Goal: Transaction & Acquisition: Purchase product/service

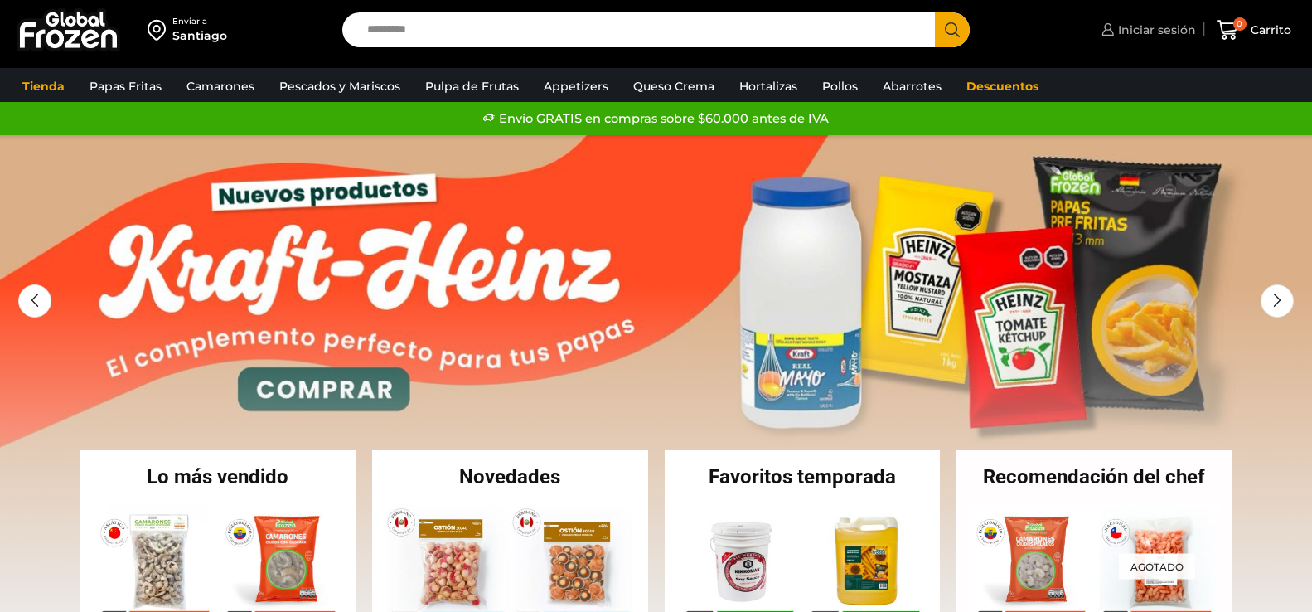
click at [1153, 28] on span "Iniciar sesión" at bounding box center [1155, 30] width 82 height 17
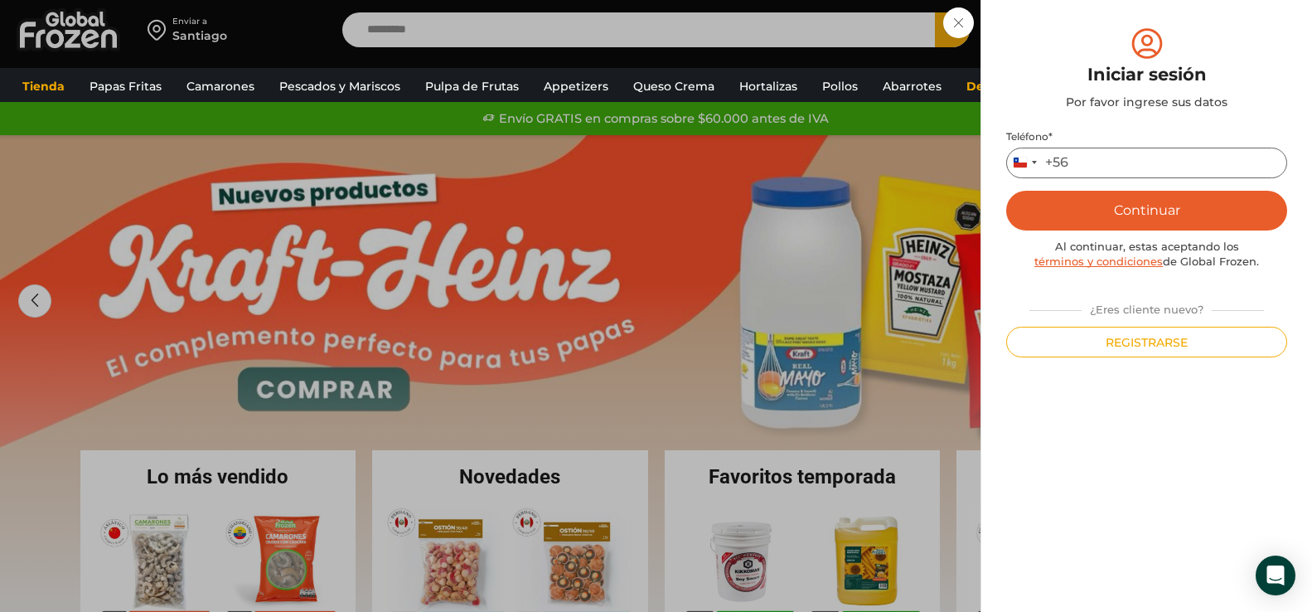
click at [1096, 167] on input "Teléfono *" at bounding box center [1146, 163] width 281 height 31
type input "*********"
drag, startPoint x: 1135, startPoint y: 206, endPoint x: 1125, endPoint y: 208, distance: 10.1
click at [1125, 208] on button "Continuar" at bounding box center [1146, 211] width 281 height 40
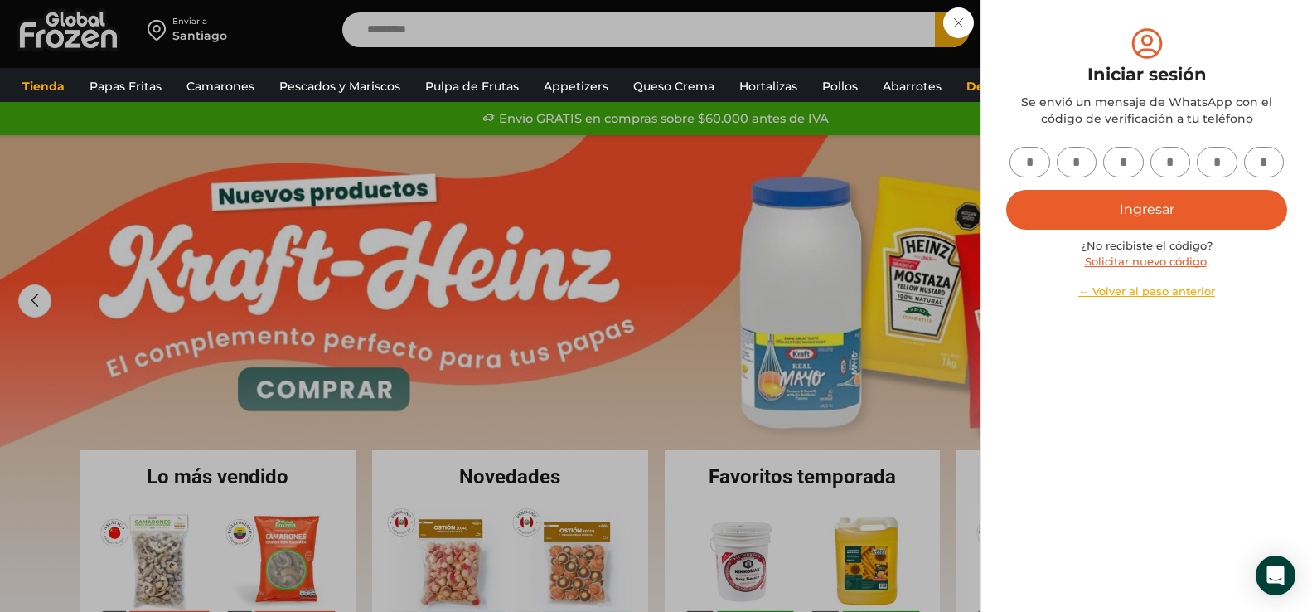
click at [1028, 165] on input "text" at bounding box center [1029, 162] width 41 height 31
type input "*"
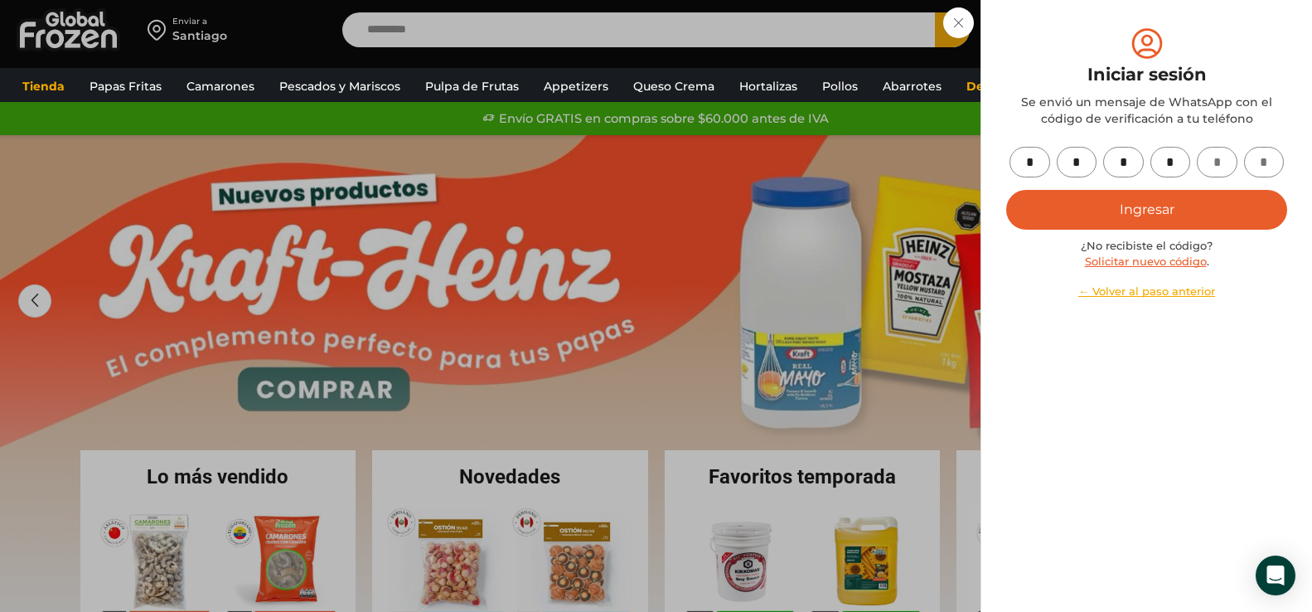
type input "*"
click at [1167, 212] on button "Ingresar" at bounding box center [1146, 210] width 281 height 40
click at [1135, 208] on button "Ingresar" at bounding box center [1146, 210] width 281 height 40
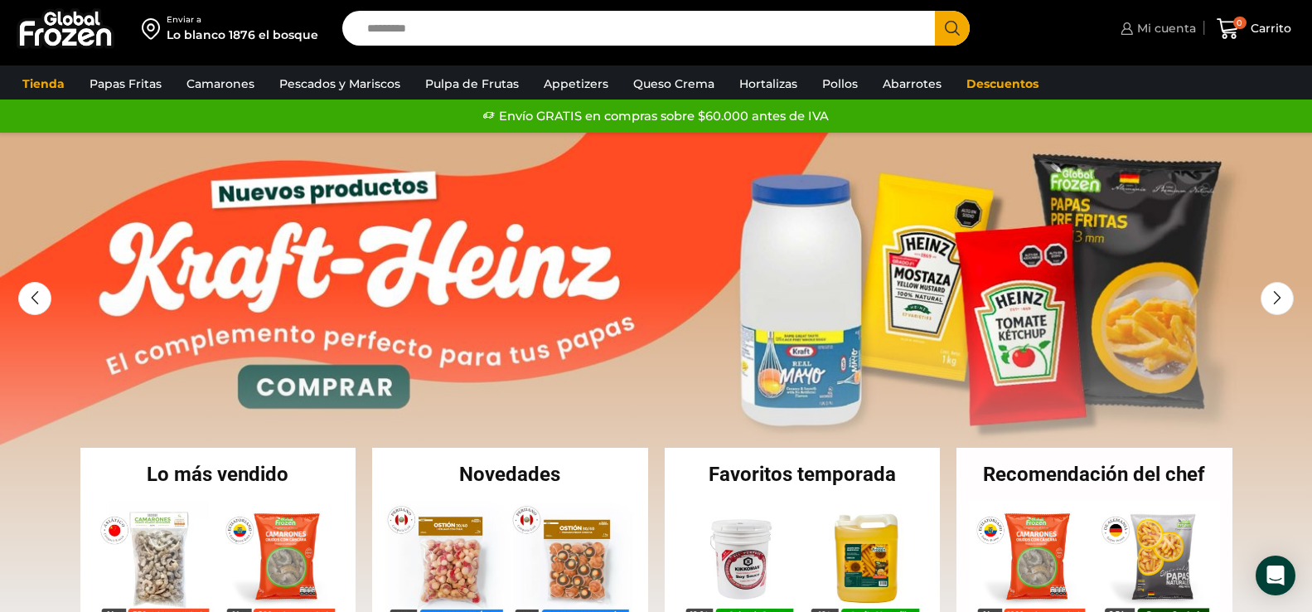
click at [1167, 27] on span "Mi cuenta" at bounding box center [1164, 28] width 63 height 17
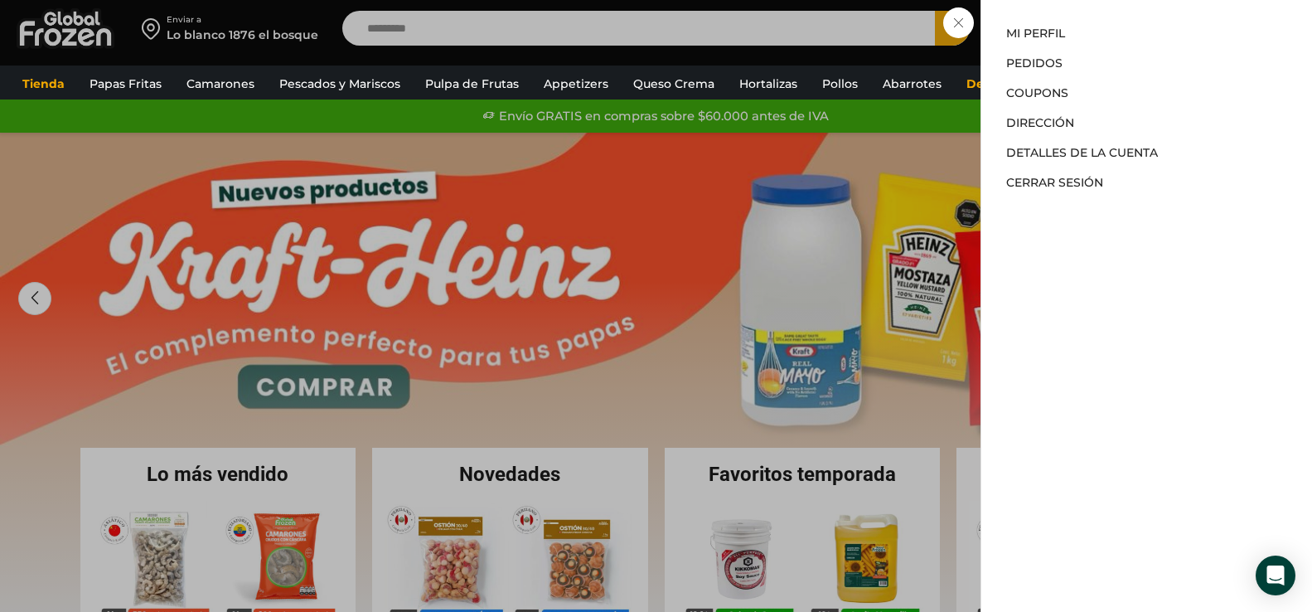
click at [1116, 45] on div "Mi cuenta Mi cuenta Mi perfil Pedidos Descargas Coupons Dirección Detalles de l…" at bounding box center [1156, 28] width 80 height 33
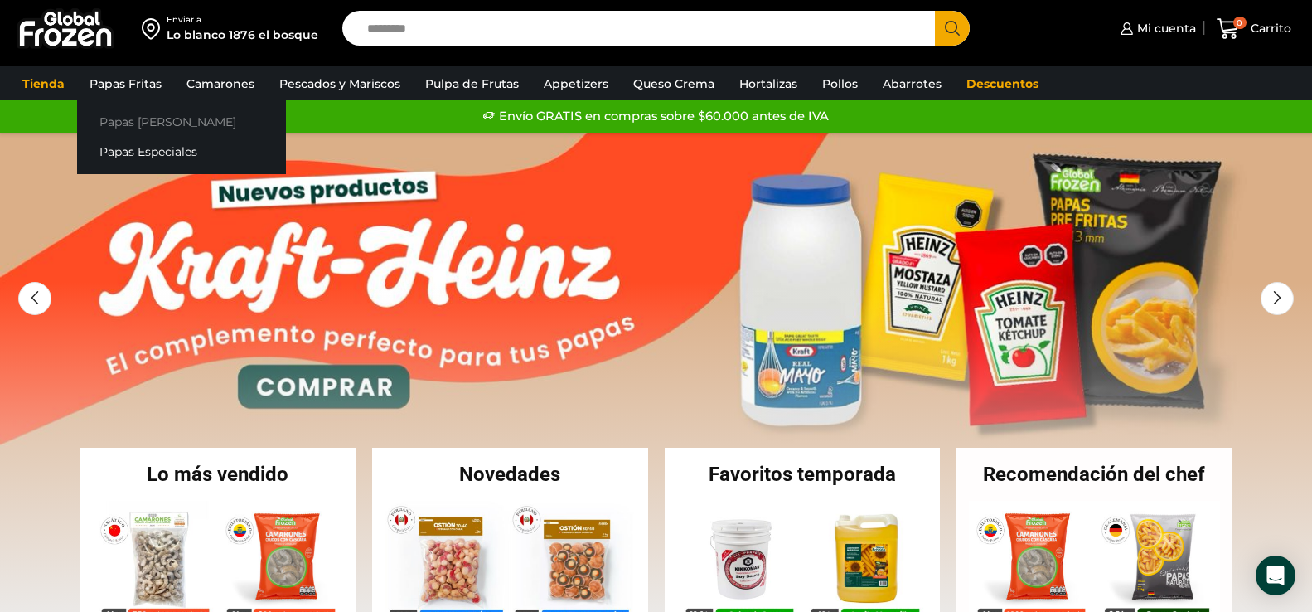
click at [153, 124] on link "Papas [PERSON_NAME]" at bounding box center [181, 121] width 209 height 31
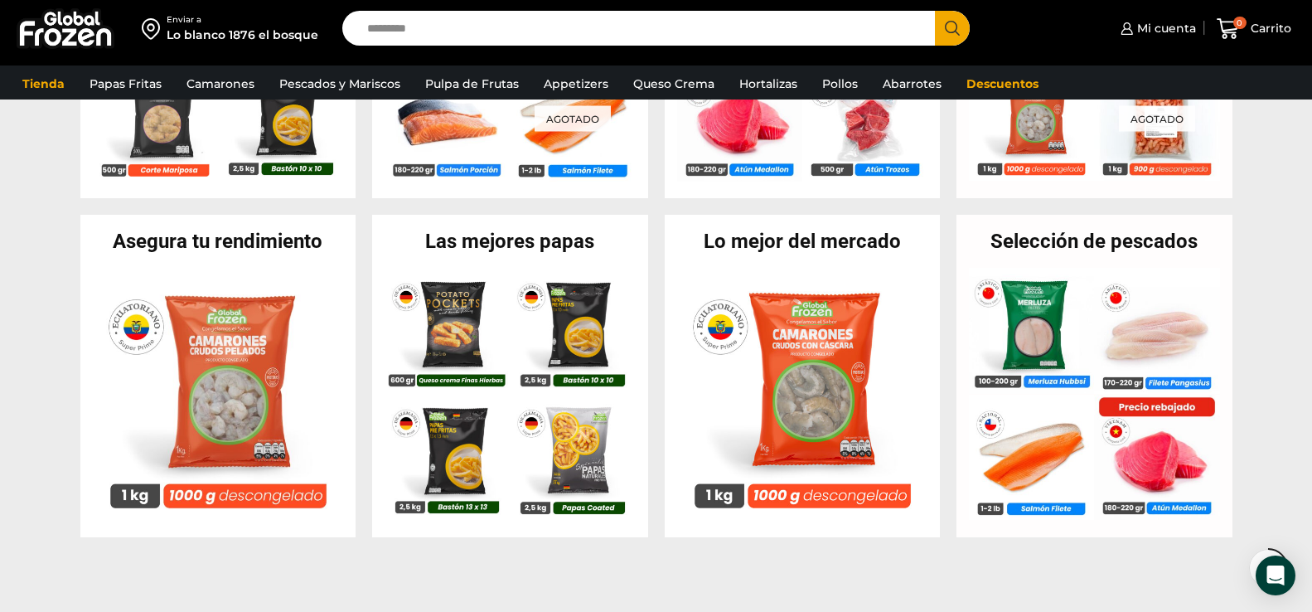
scroll to position [580, 0]
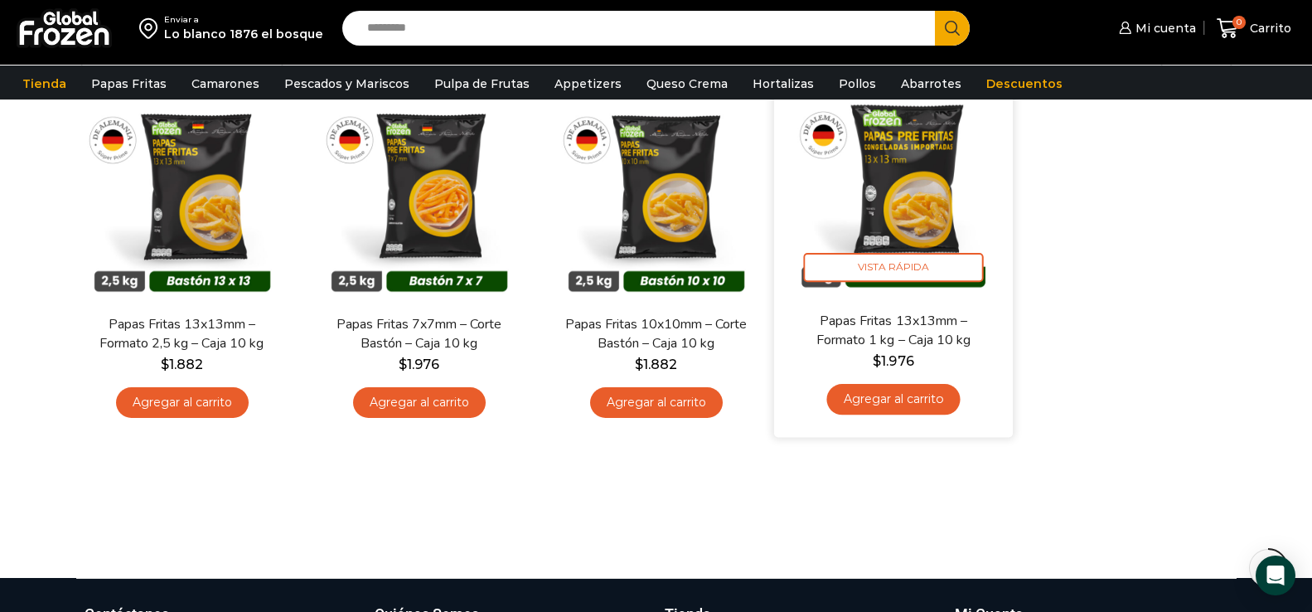
scroll to position [166, 0]
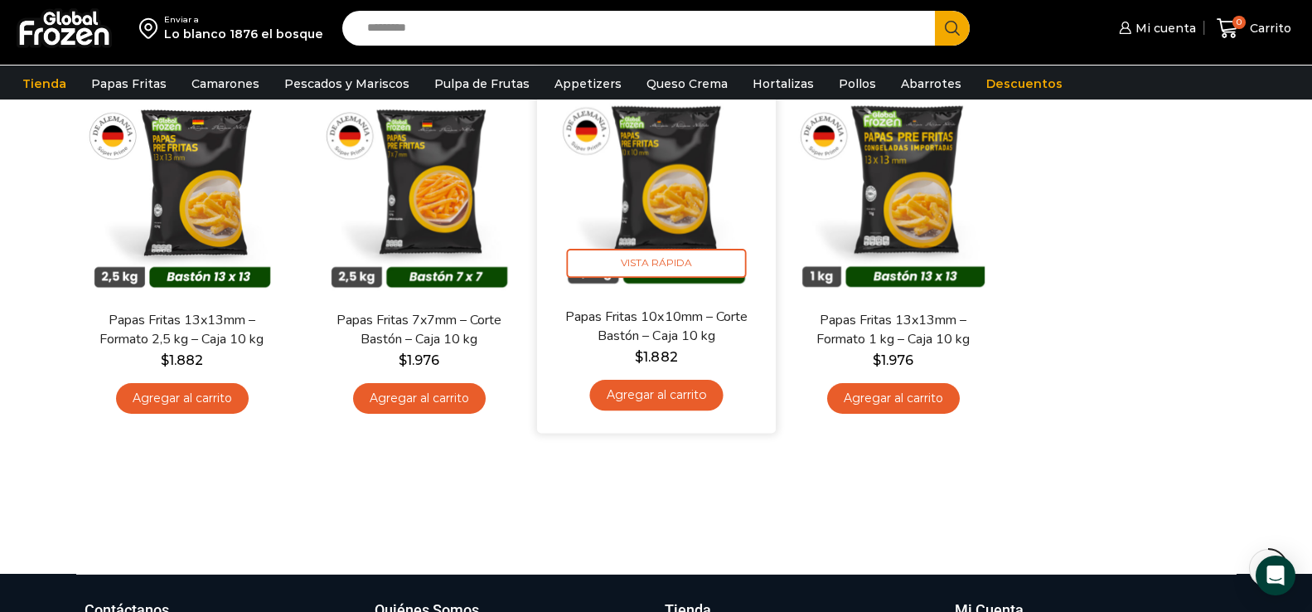
click at [685, 391] on link "Agregar al carrito" at bounding box center [655, 395] width 133 height 31
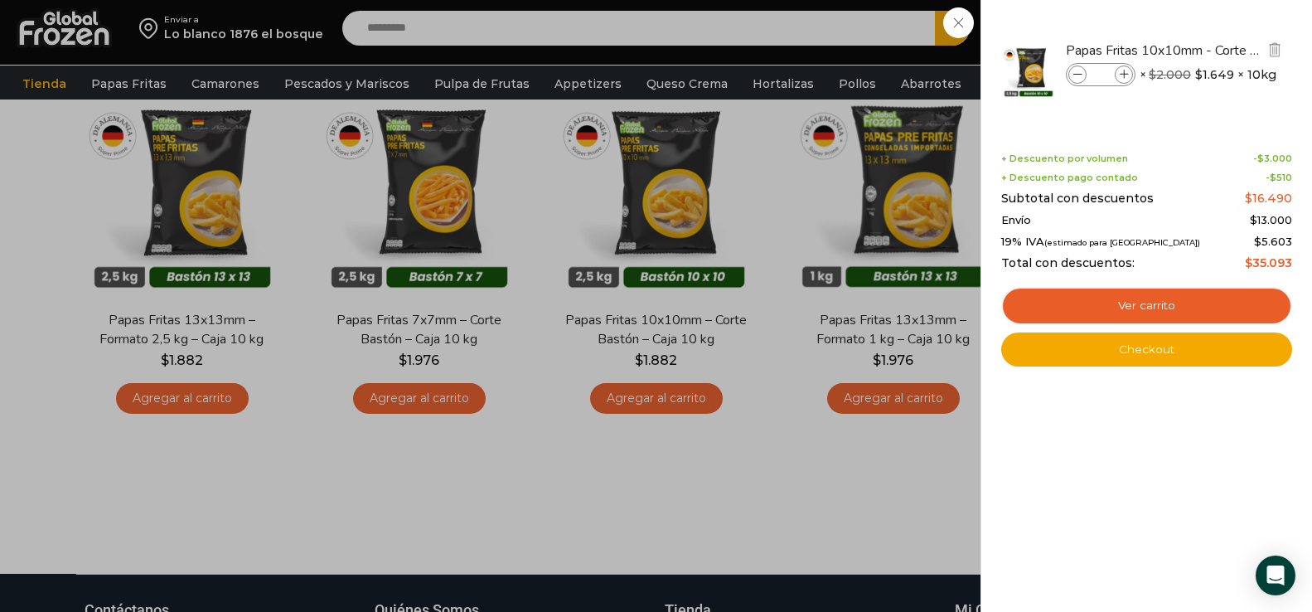
click at [1126, 72] on icon at bounding box center [1124, 74] width 9 height 9
type input "*"
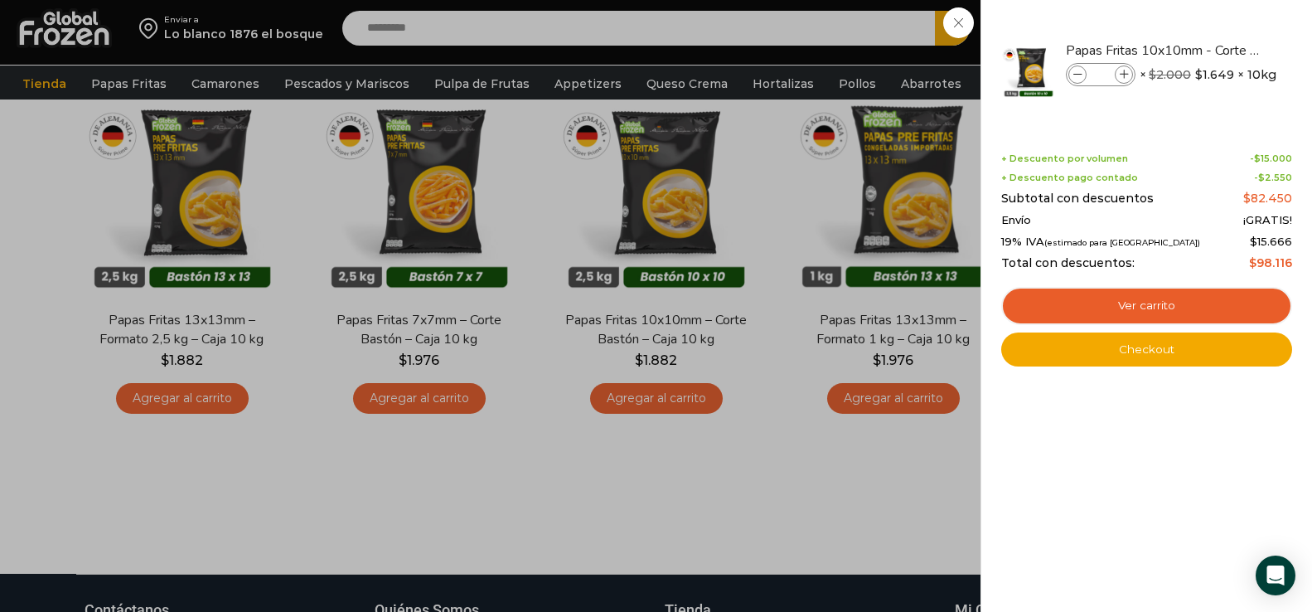
click at [1213, 48] on div "5 Carrito 5 5 Shopping Cart *" at bounding box center [1254, 28] width 83 height 39
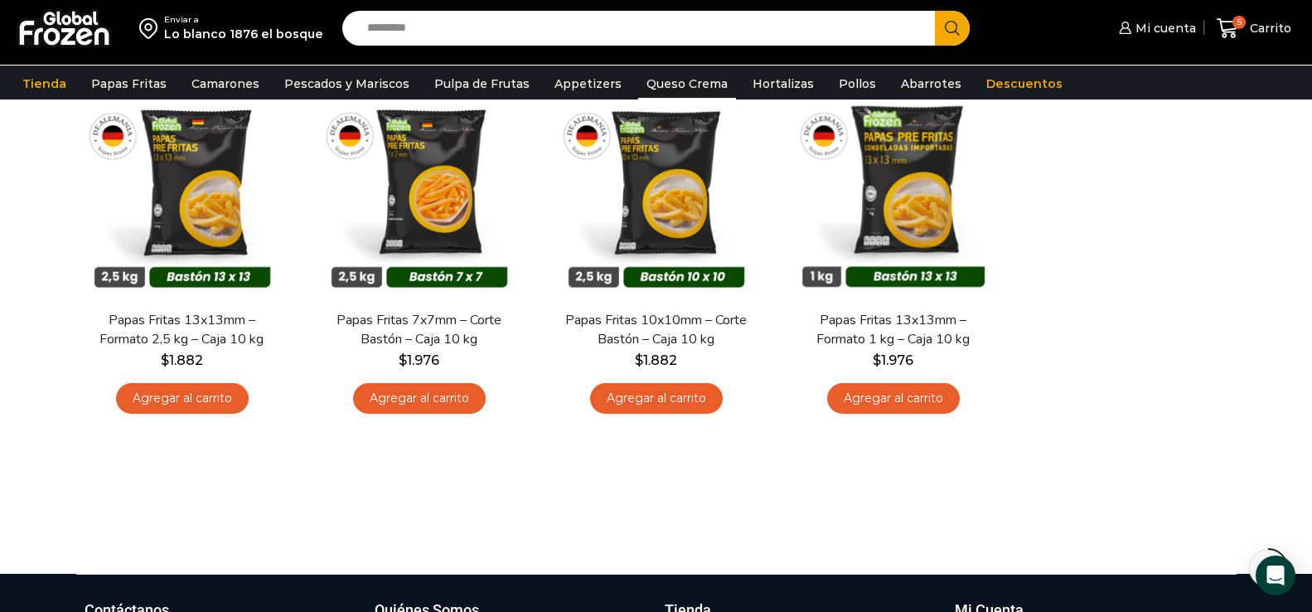
click at [673, 89] on link "Queso Crema" at bounding box center [687, 83] width 98 height 31
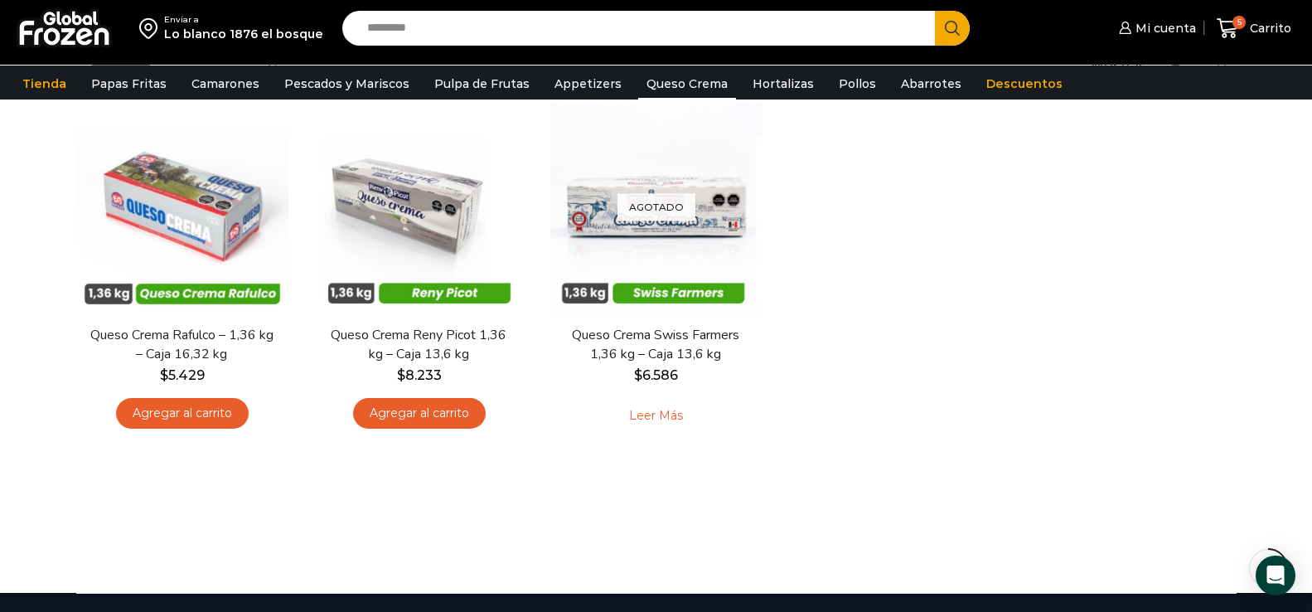
scroll to position [166, 0]
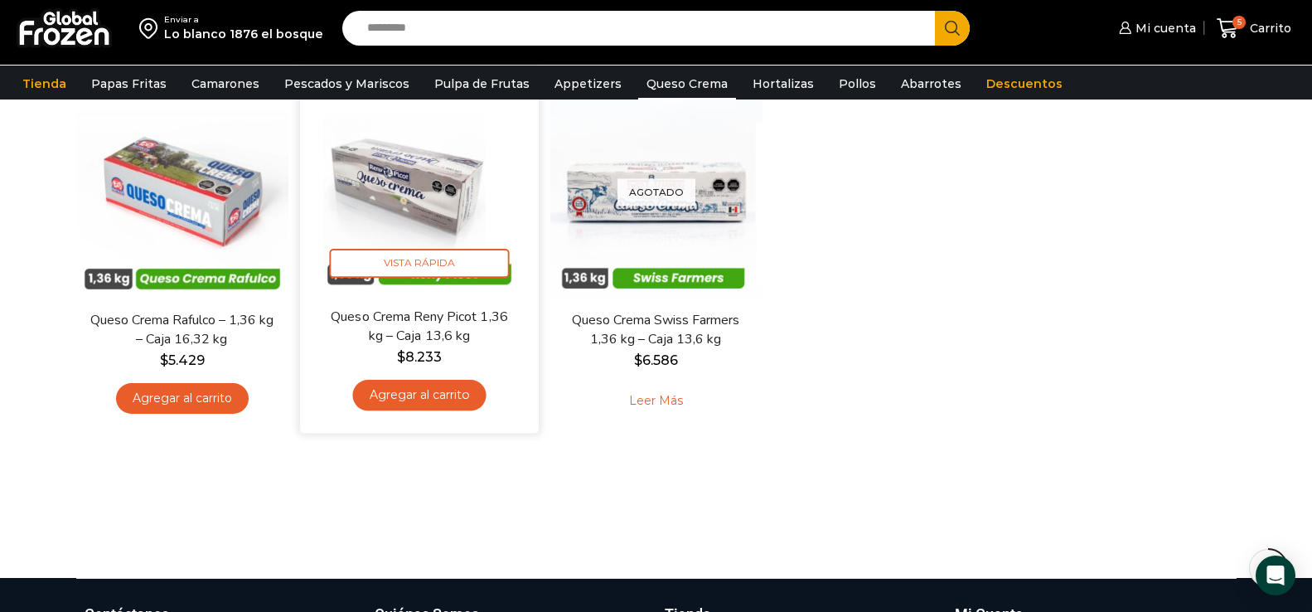
click at [431, 402] on link "Agregar al carrito" at bounding box center [418, 395] width 133 height 31
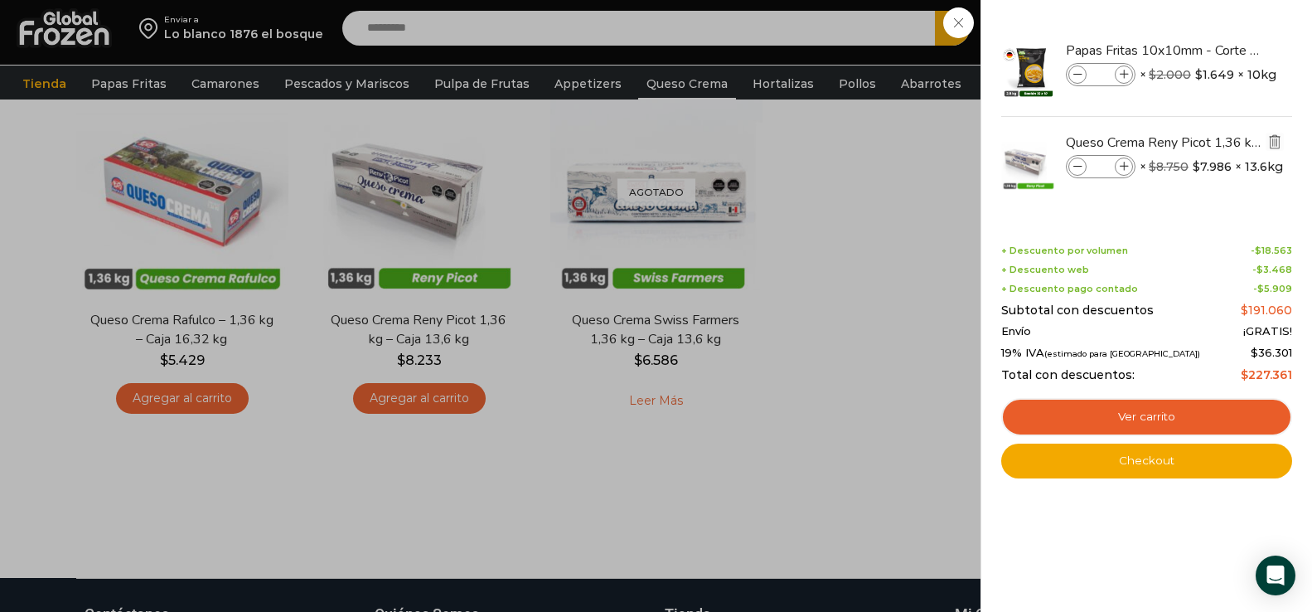
click at [1278, 141] on img "Eliminar Queso Crema Reny Picot 1,36 kg - Caja 13,6 kg del carrito" at bounding box center [1274, 141] width 15 height 15
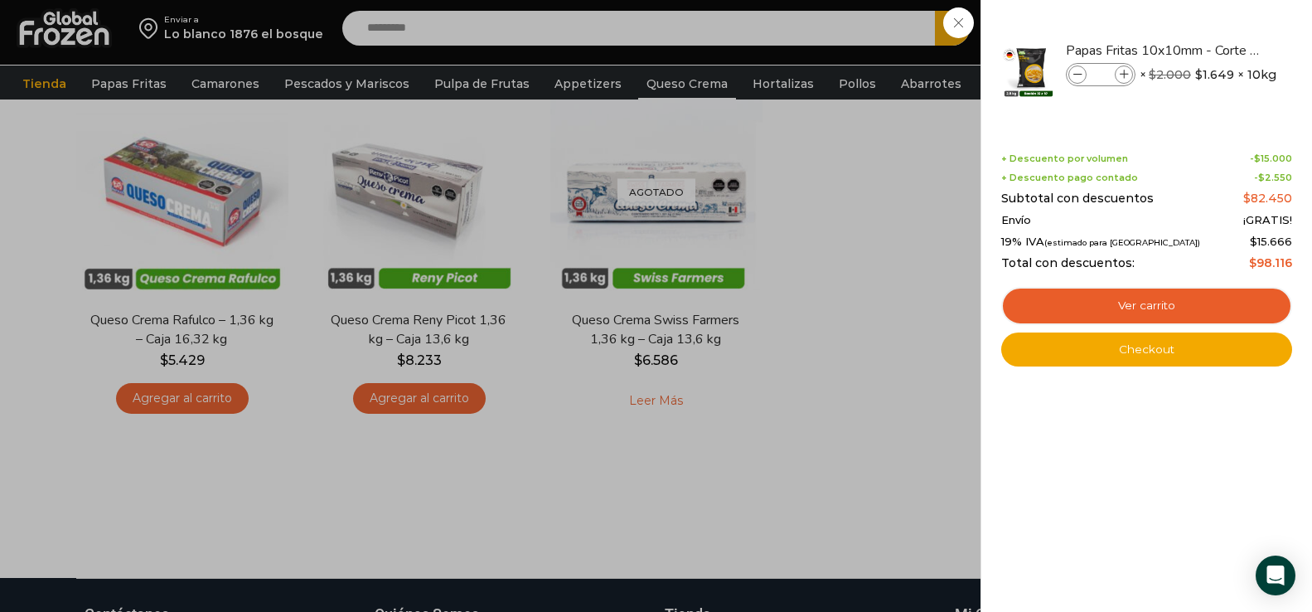
click at [1213, 48] on div "5 Carrito 5 5 Shopping Cart *" at bounding box center [1254, 28] width 83 height 39
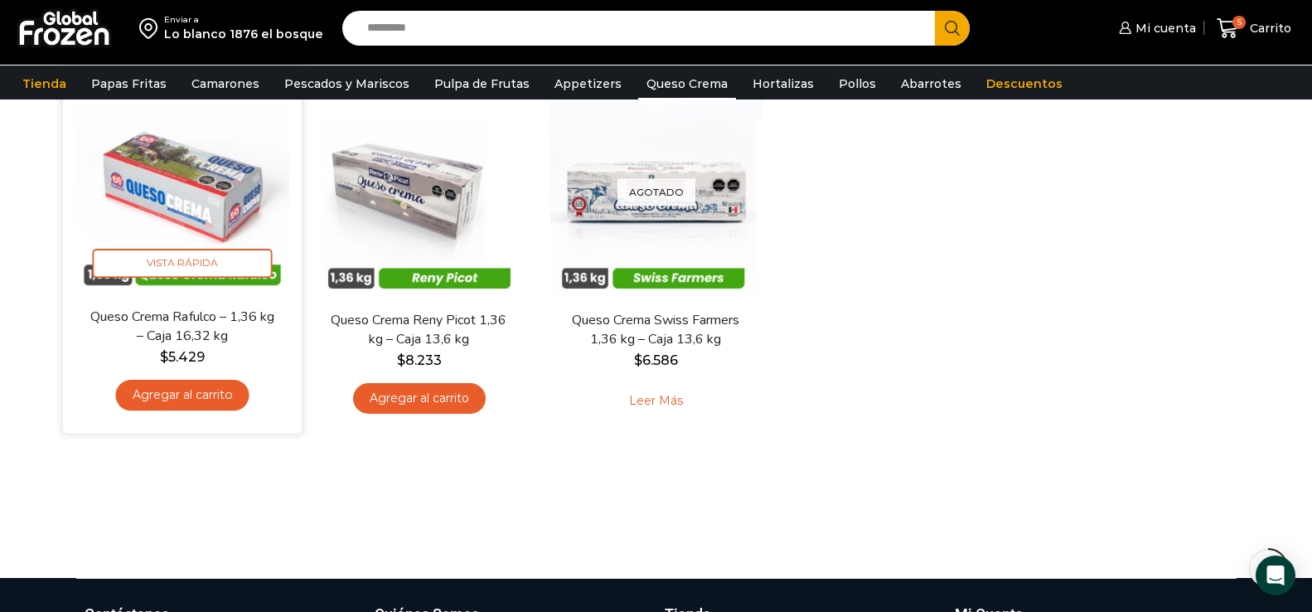
click at [202, 401] on link "Agregar al carrito" at bounding box center [181, 395] width 133 height 31
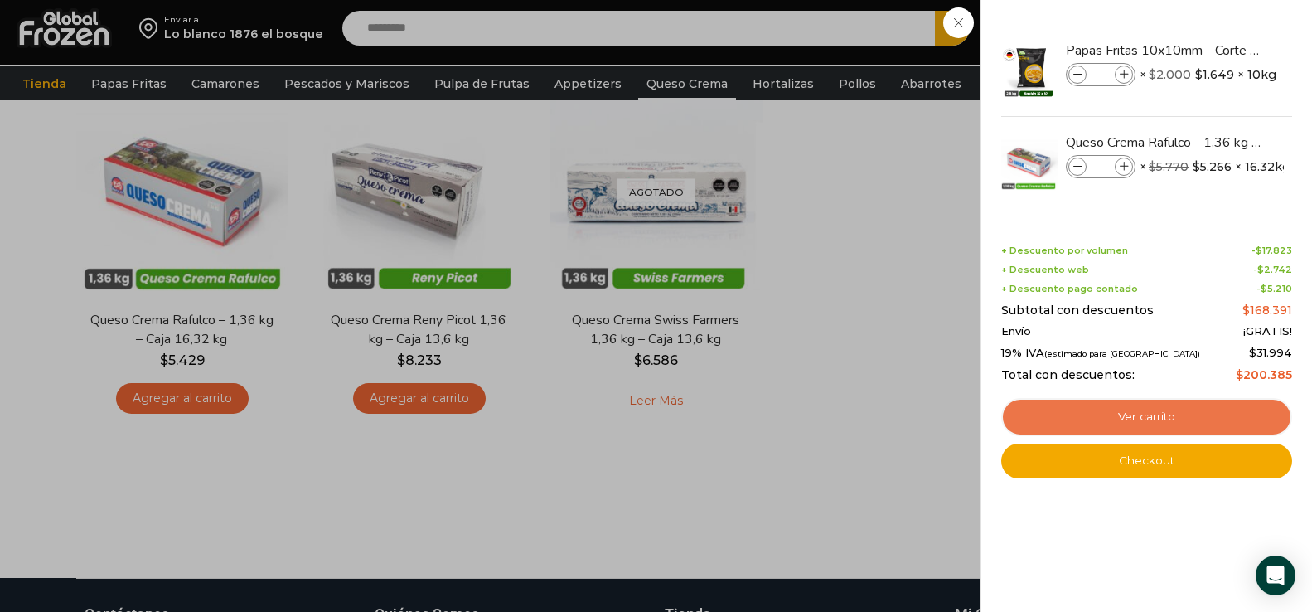
click at [1204, 413] on link "Ver carrito" at bounding box center [1146, 417] width 291 height 38
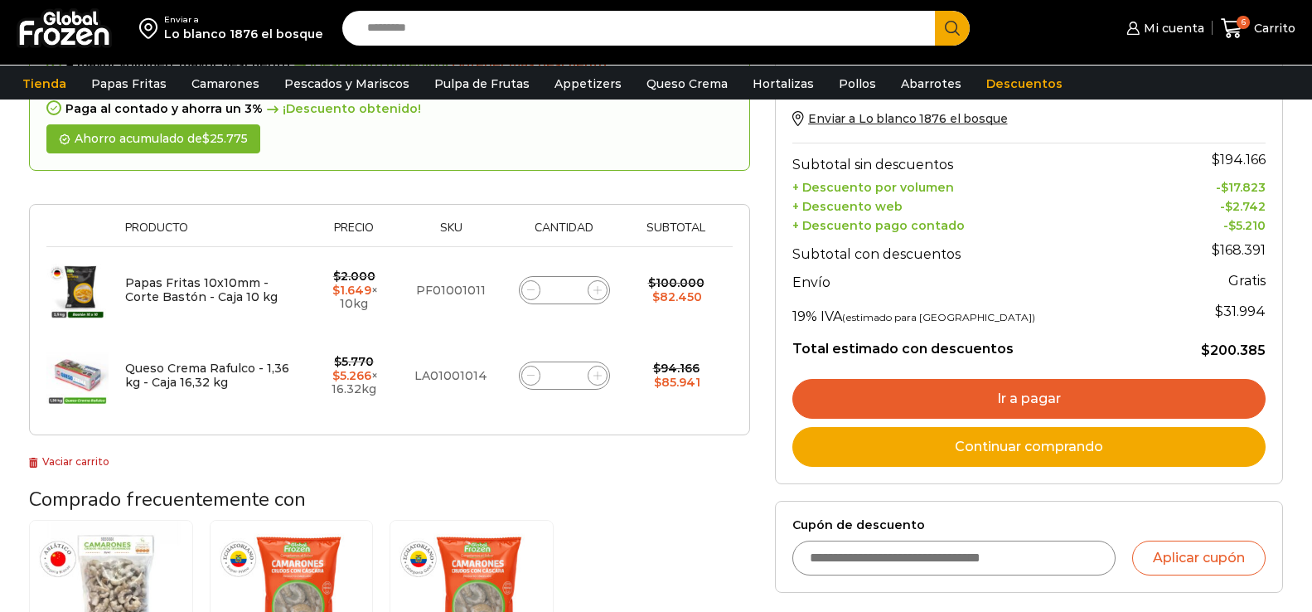
scroll to position [166, 0]
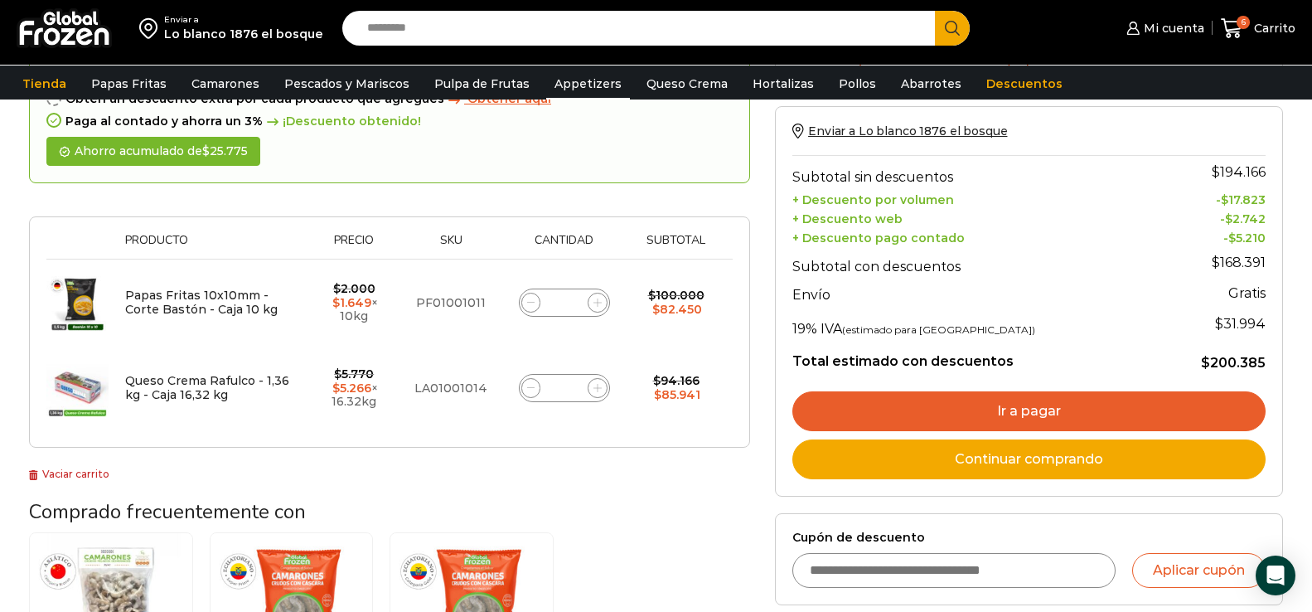
click at [586, 87] on link "Appetizers" at bounding box center [588, 83] width 84 height 31
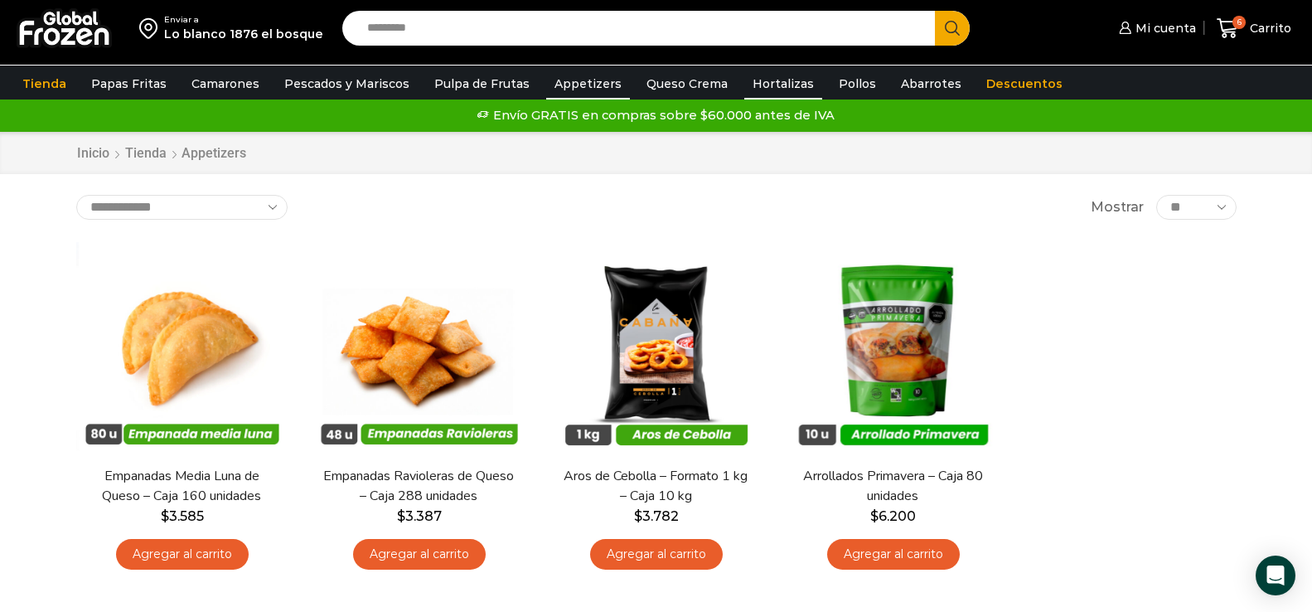
click at [769, 86] on link "Hortalizas" at bounding box center [783, 83] width 78 height 31
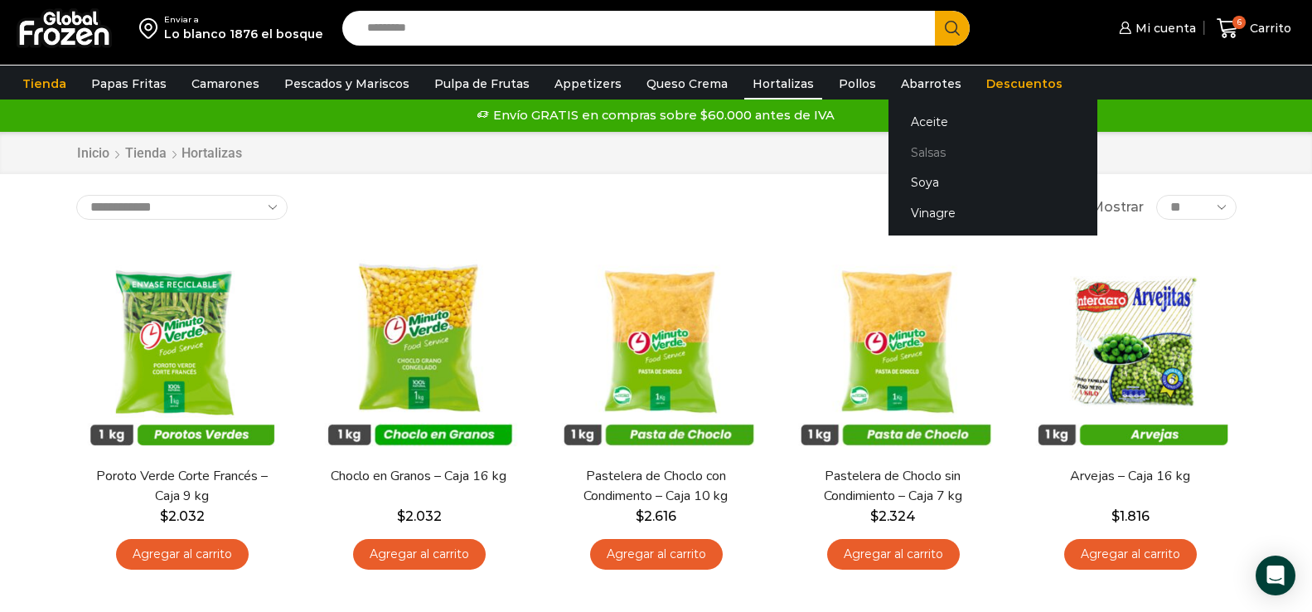
click at [922, 157] on link "Salsas" at bounding box center [992, 152] width 209 height 31
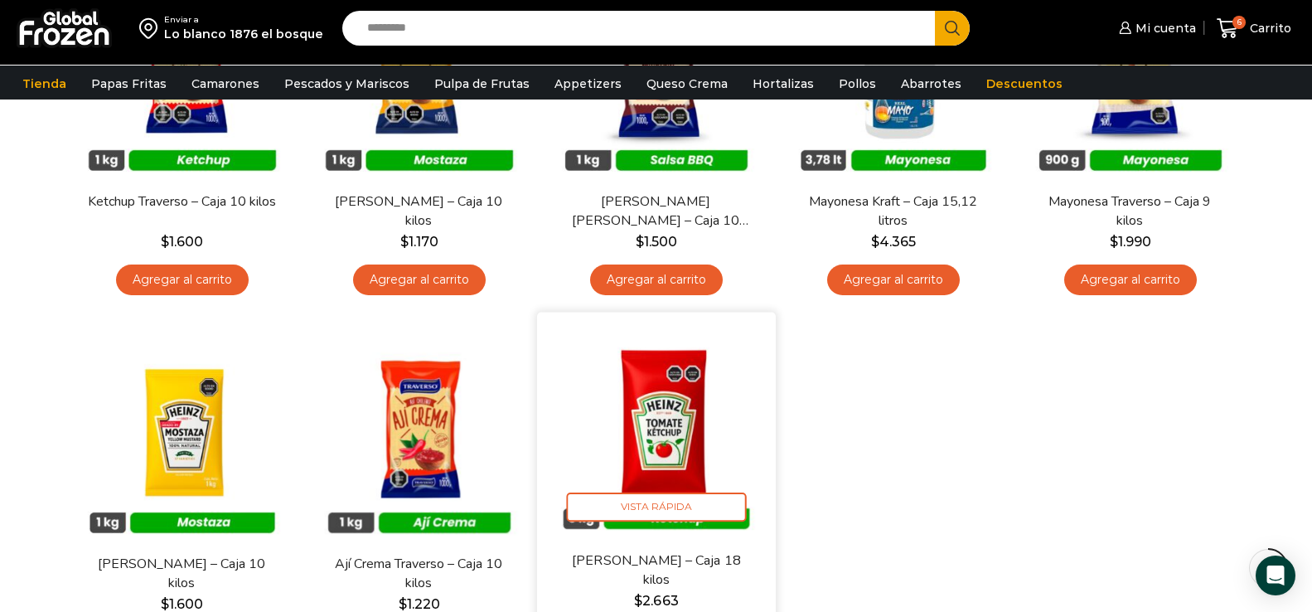
scroll to position [332, 0]
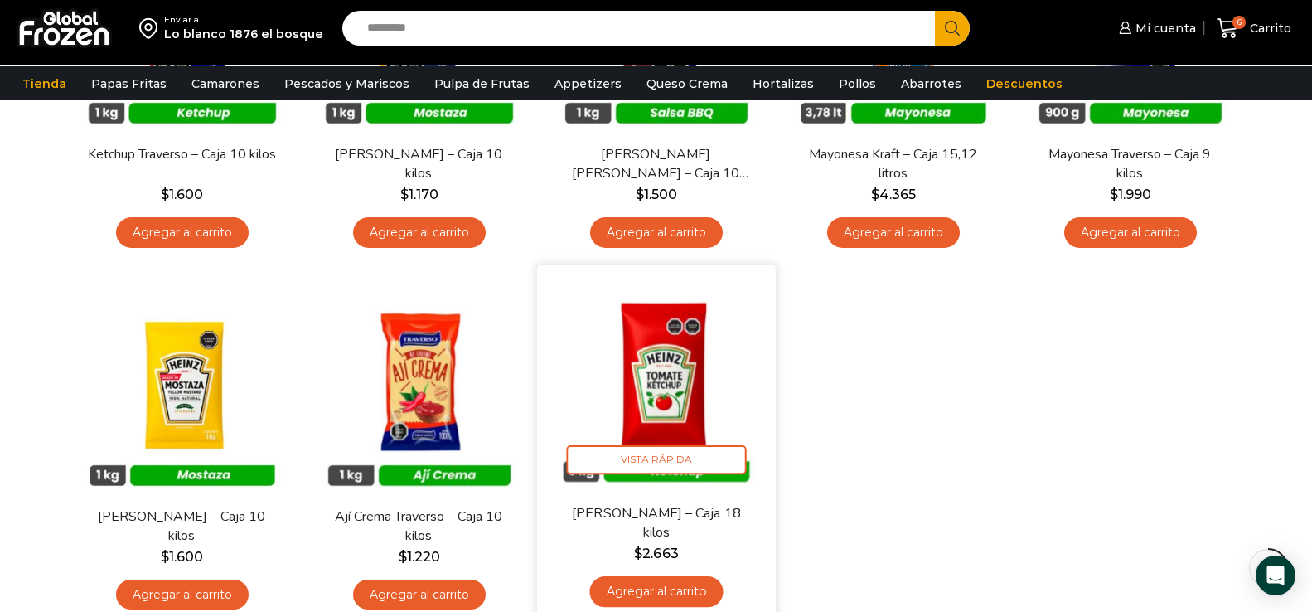
click at [680, 593] on link "Agregar al carrito" at bounding box center [655, 591] width 133 height 31
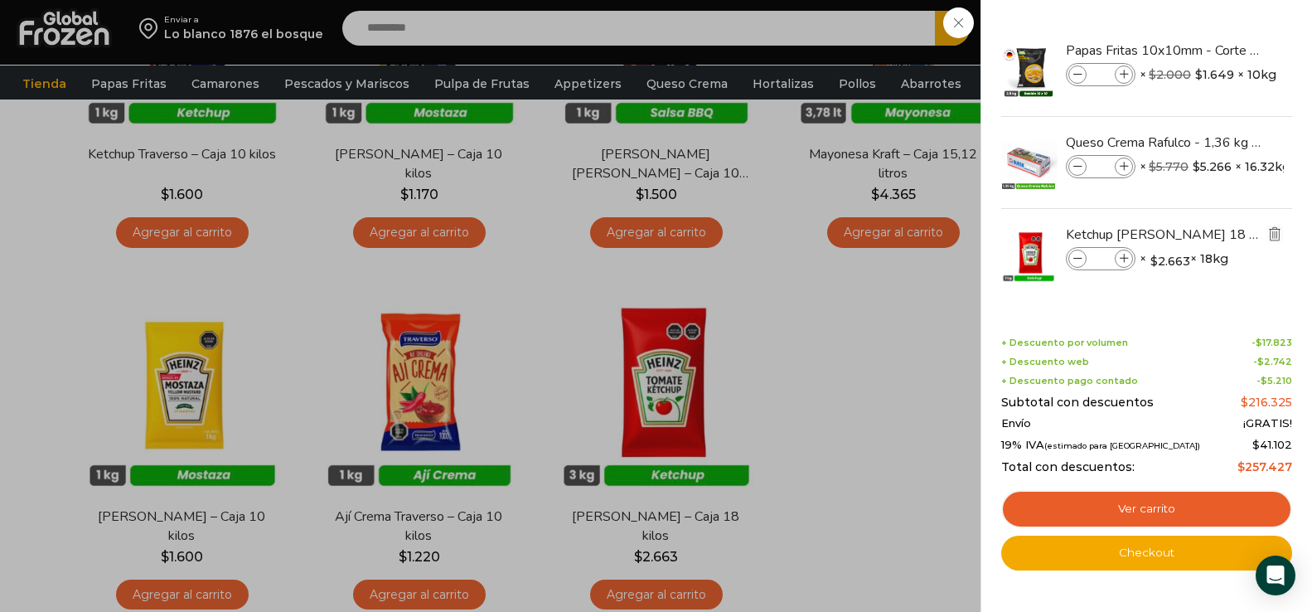
click at [1275, 234] on img "Eliminar Ketchup Heinz - Caja 18 kilos del carrito" at bounding box center [1274, 233] width 15 height 15
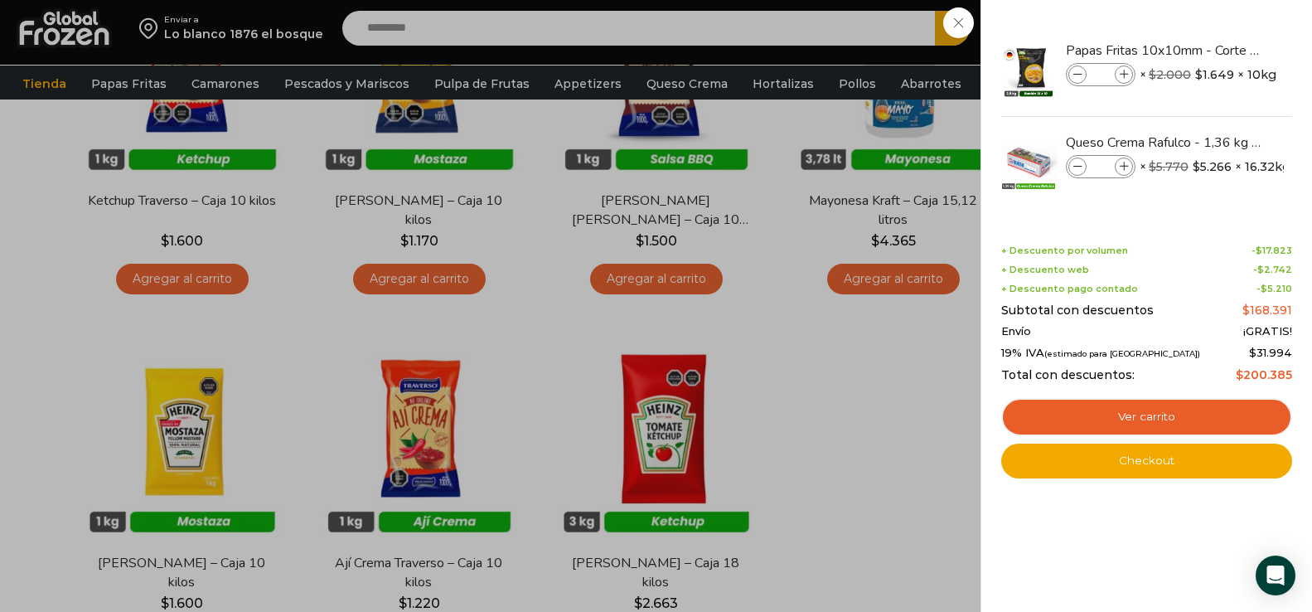
scroll to position [166, 0]
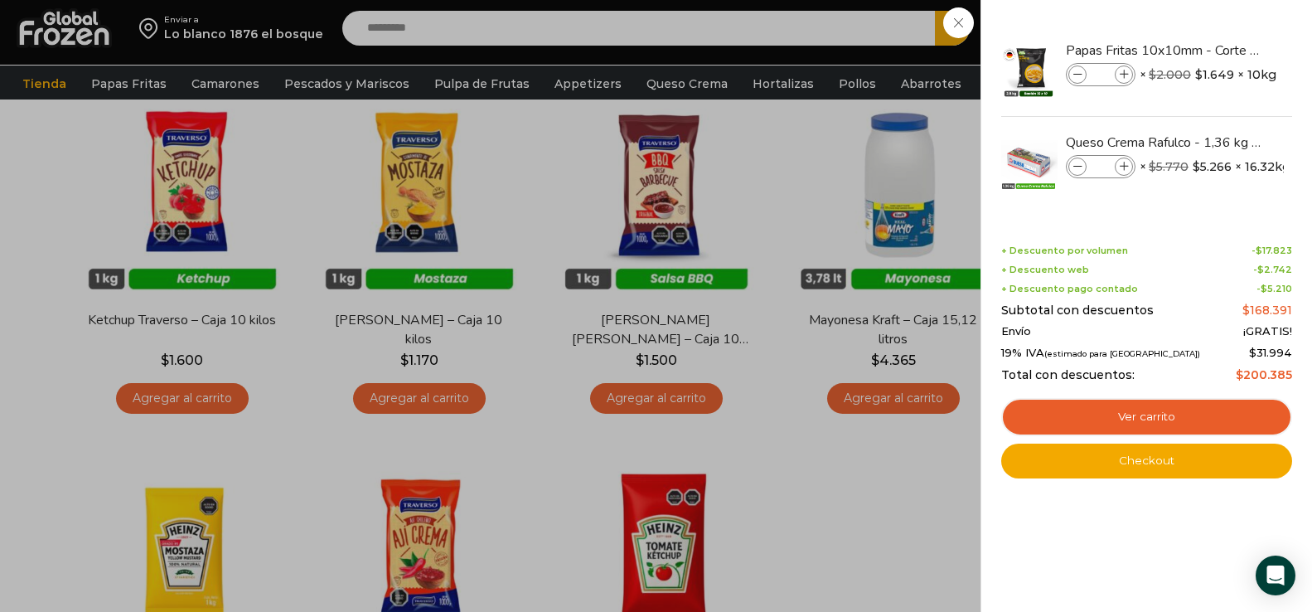
click at [1213, 48] on div "6 Carrito 6 6 Shopping Cart *" at bounding box center [1254, 28] width 83 height 39
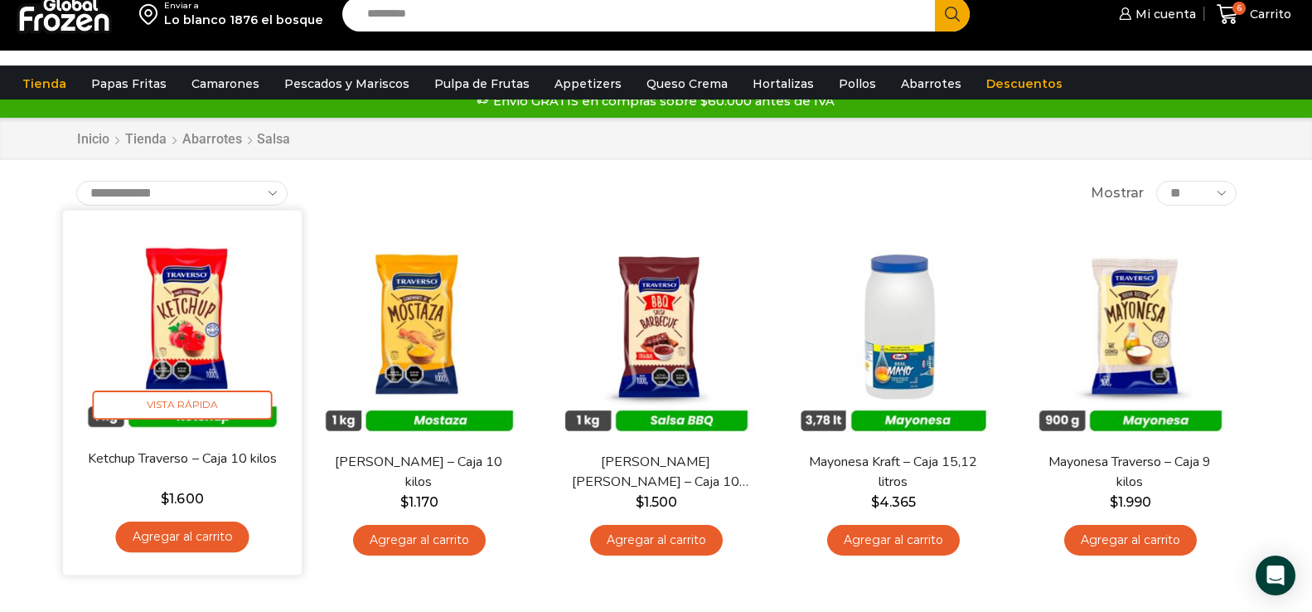
scroll to position [0, 0]
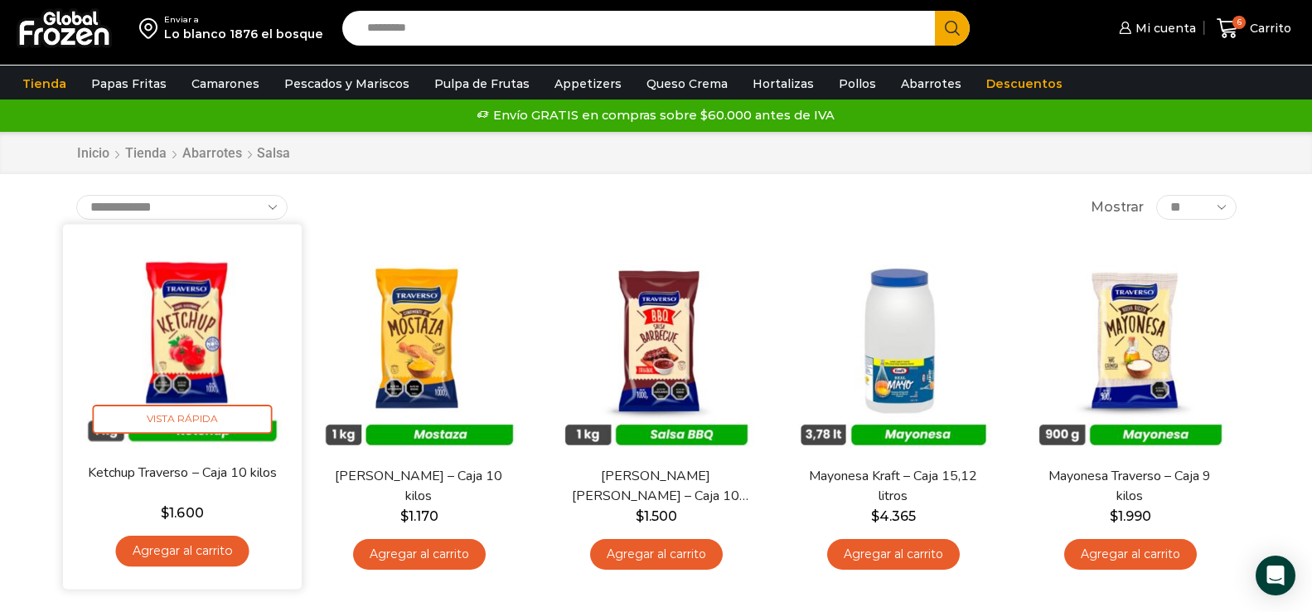
click at [190, 552] on link "Agregar al carrito" at bounding box center [181, 551] width 133 height 31
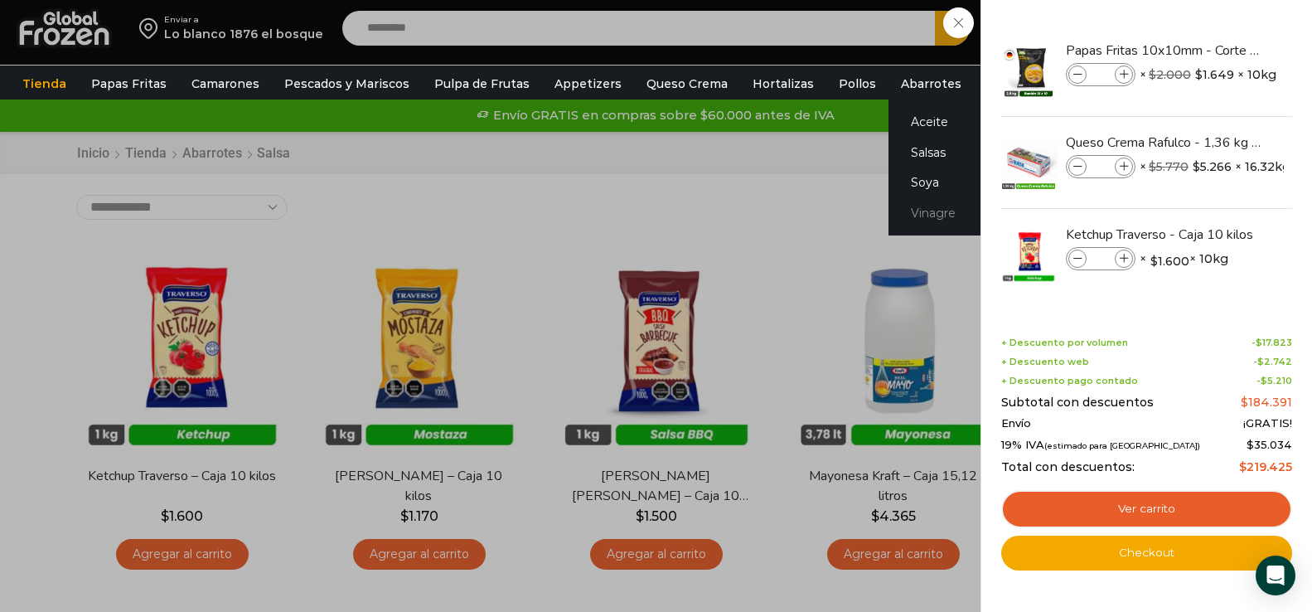
click at [921, 218] on link "Vinagre" at bounding box center [992, 213] width 209 height 31
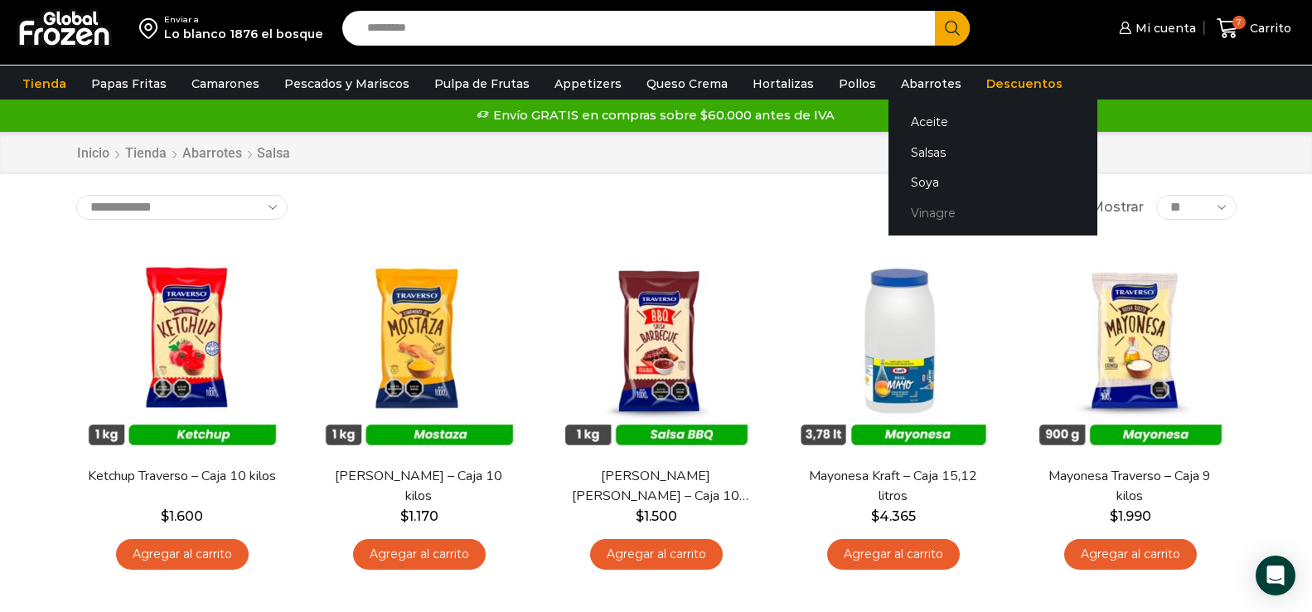
click at [918, 219] on link "Vinagre" at bounding box center [992, 213] width 209 height 31
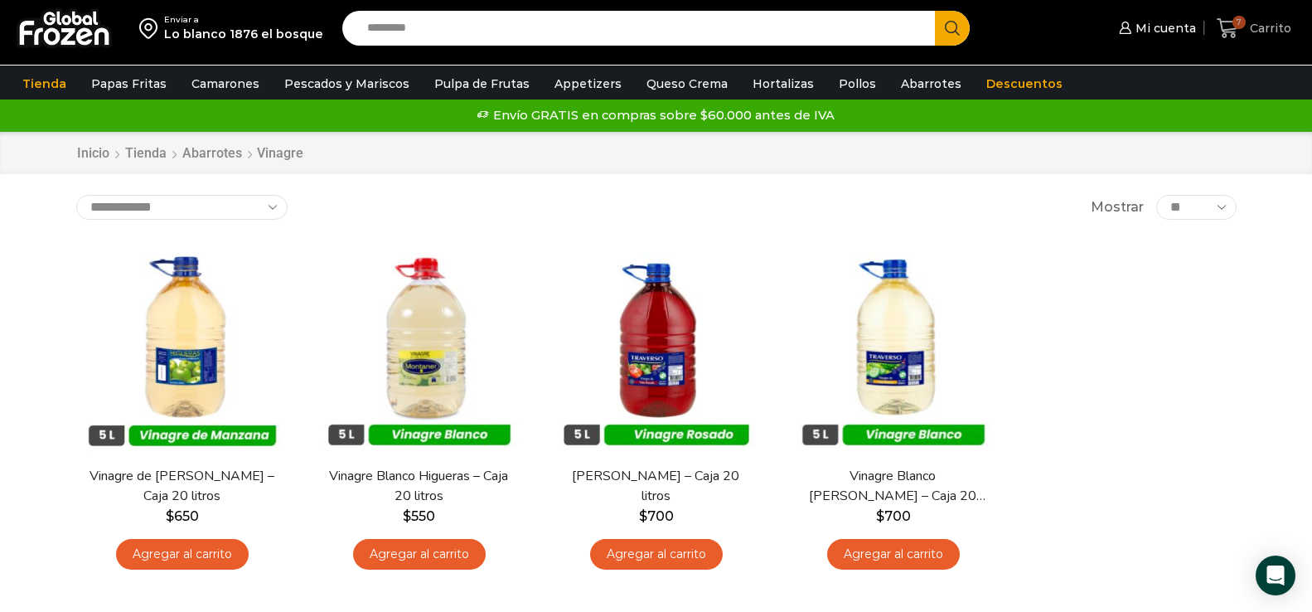
click at [1259, 31] on span "Carrito" at bounding box center [1269, 28] width 46 height 17
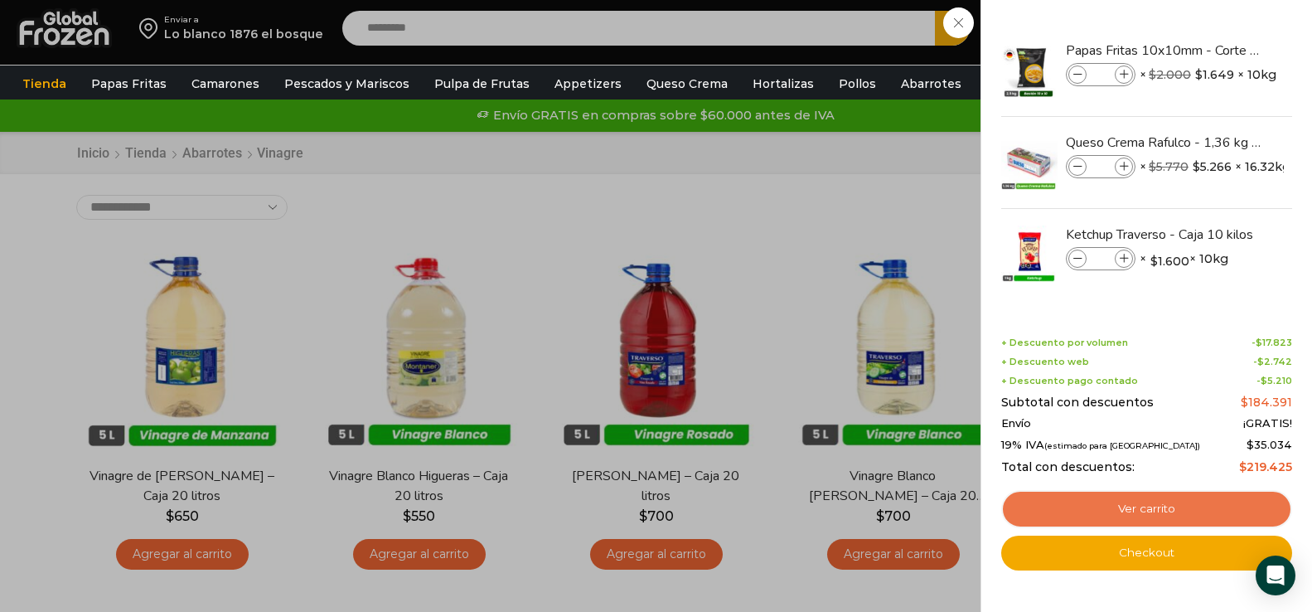
click at [1177, 501] on link "Ver carrito" at bounding box center [1146, 509] width 291 height 38
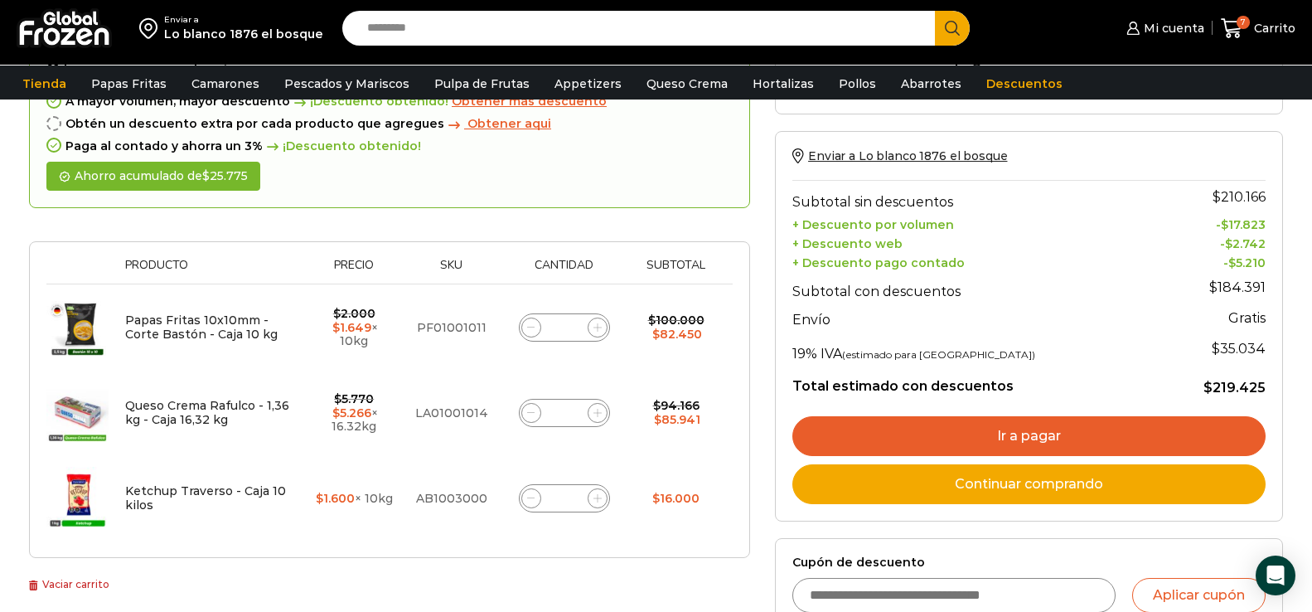
scroll to position [139, 0]
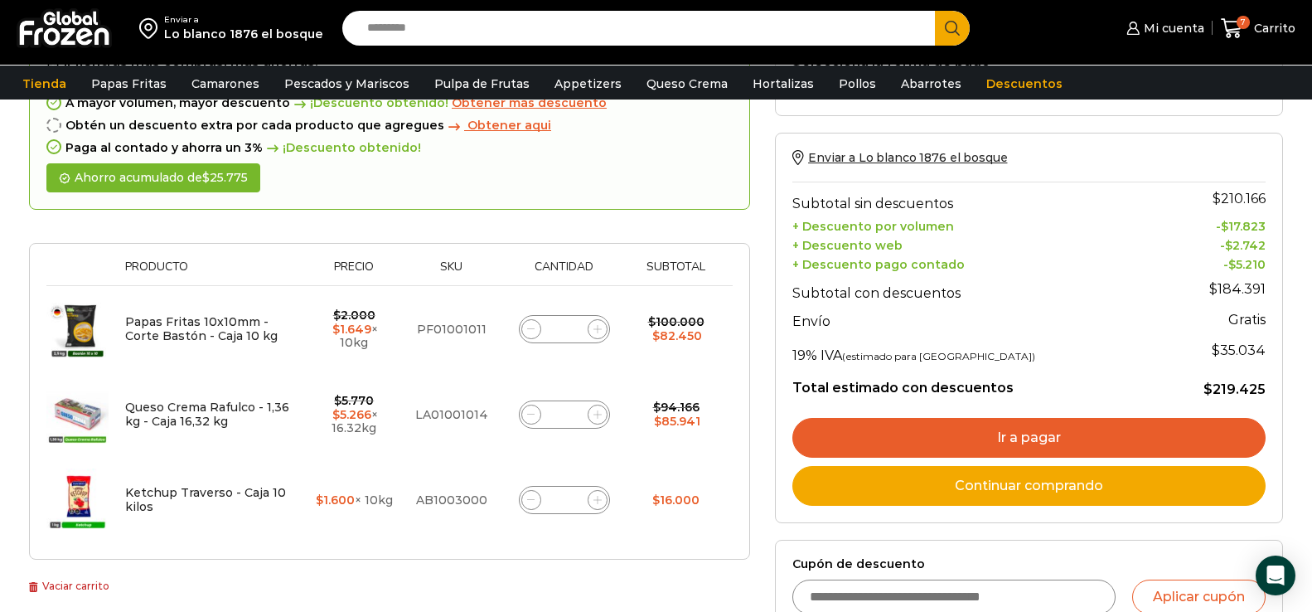
click at [1052, 434] on link "Ir a pagar" at bounding box center [1028, 438] width 473 height 40
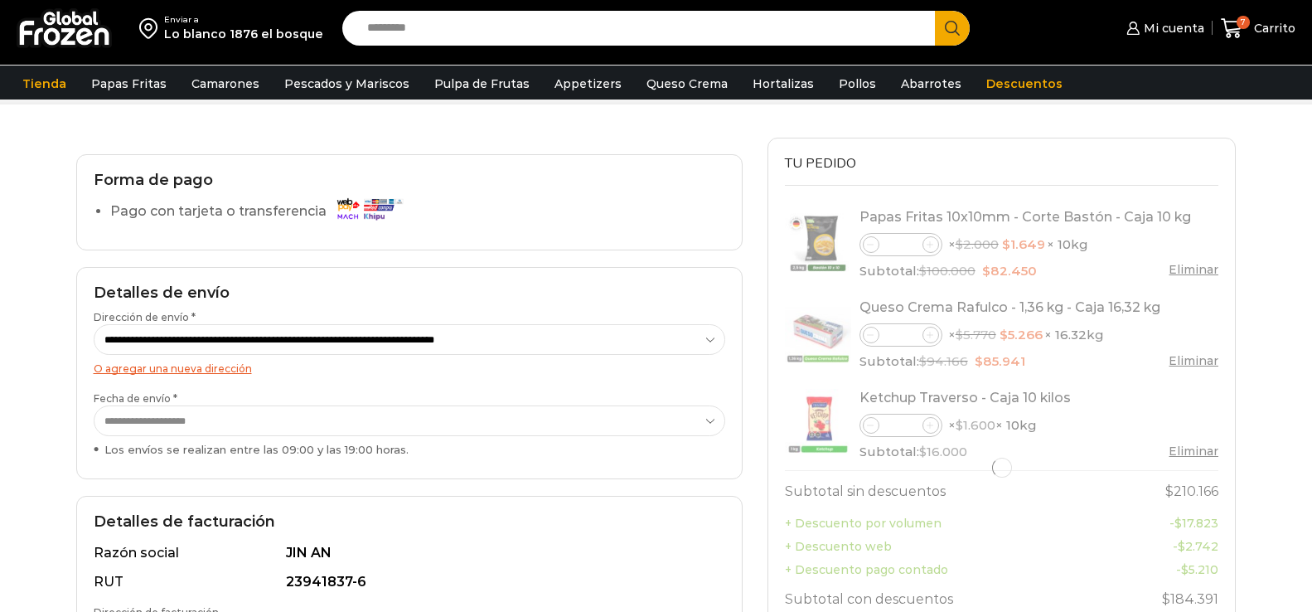
scroll to position [83, 0]
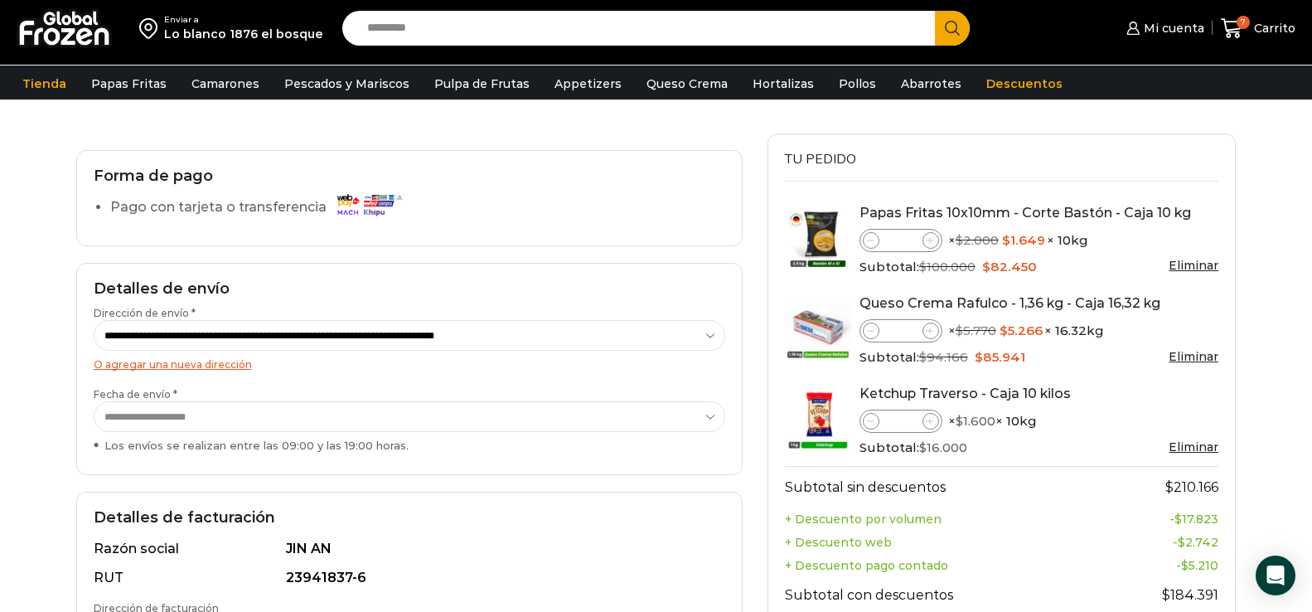
click at [268, 420] on select "**********" at bounding box center [410, 416] width 632 height 31
click at [38, 405] on div "Enviar a Lo blanco 1876 el bosque Search input Search Mi cuenta" at bounding box center [656, 467] width 1312 height 1101
click at [764, 87] on link "Hortalizas" at bounding box center [783, 83] width 78 height 31
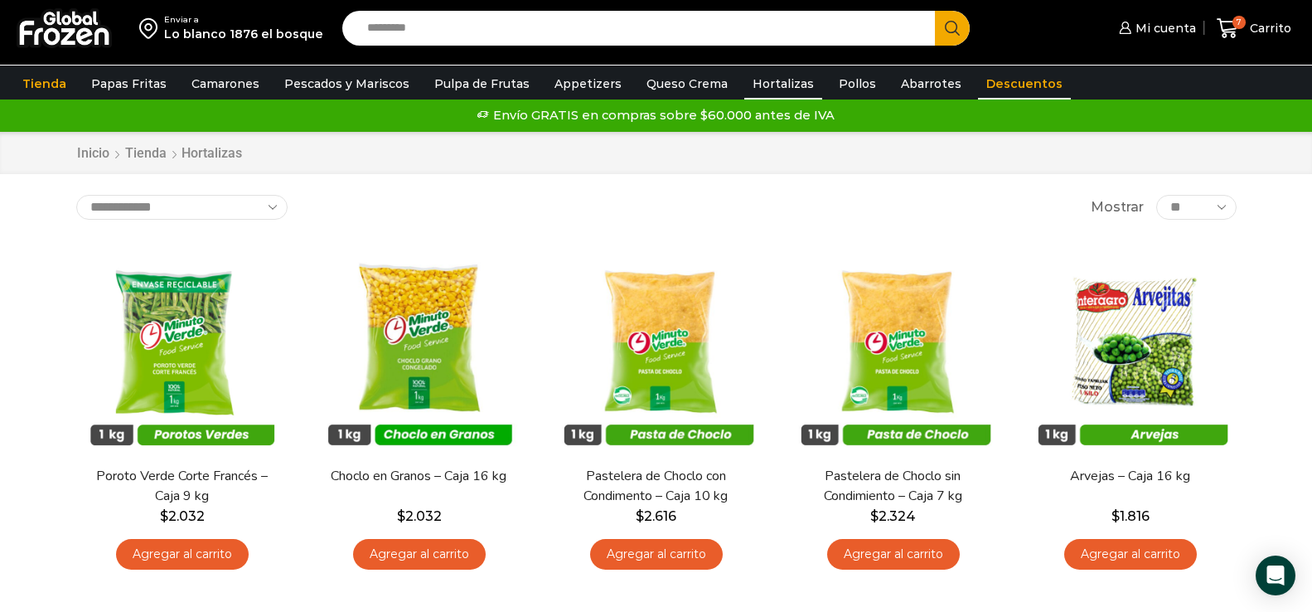
click at [1009, 85] on link "Descuentos" at bounding box center [1024, 83] width 93 height 31
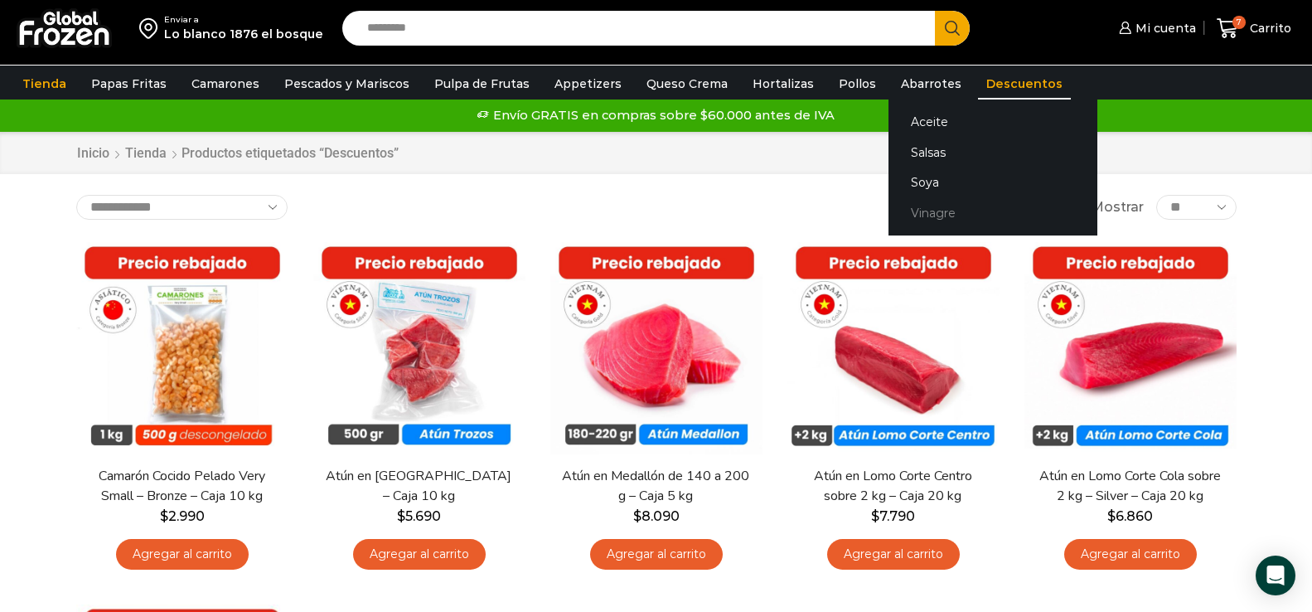
click at [917, 220] on link "Vinagre" at bounding box center [992, 213] width 209 height 31
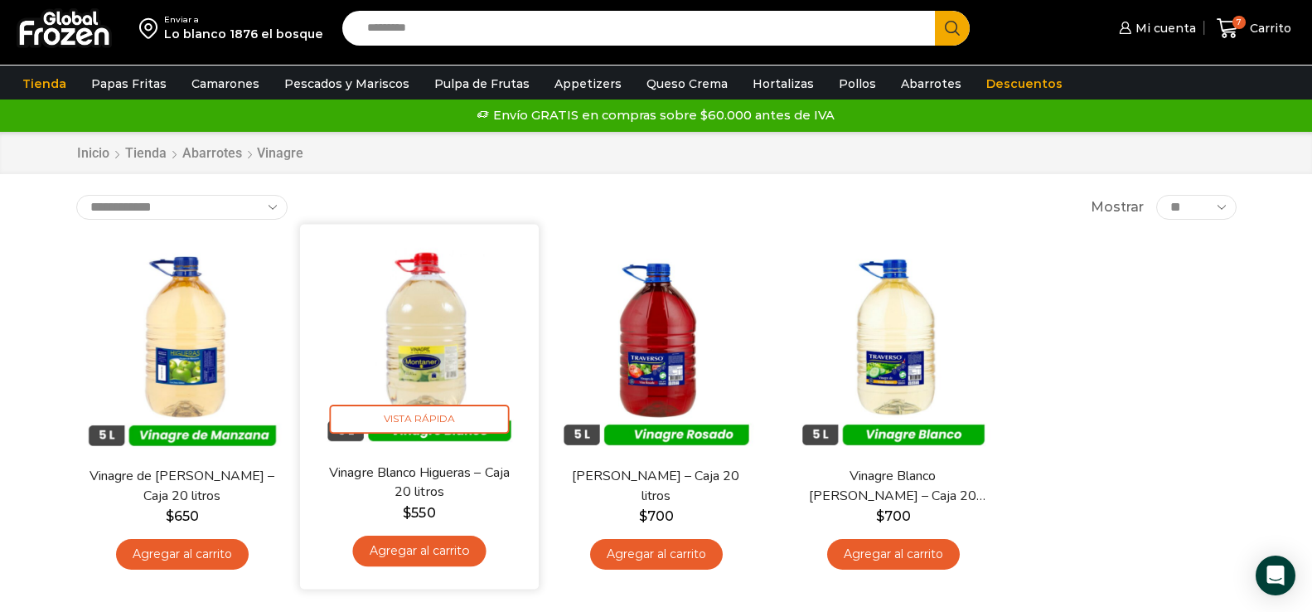
click at [425, 560] on link "Agregar al carrito" at bounding box center [418, 551] width 133 height 31
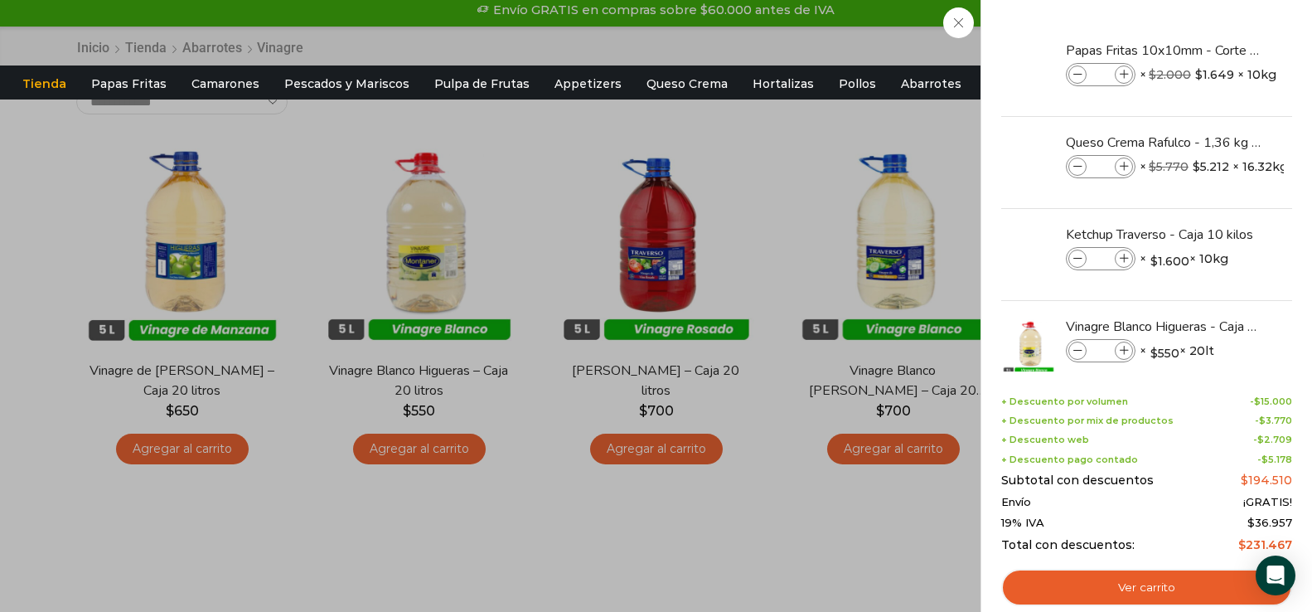
scroll to position [83, 0]
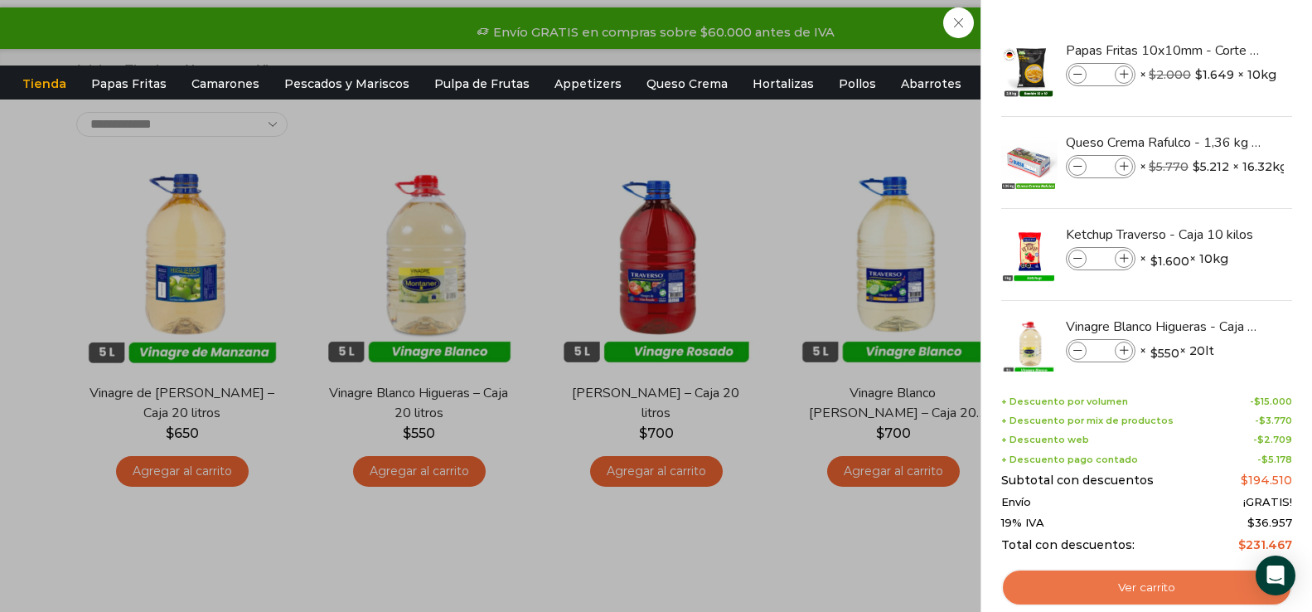
click at [1137, 593] on link "Ver carrito" at bounding box center [1146, 588] width 291 height 38
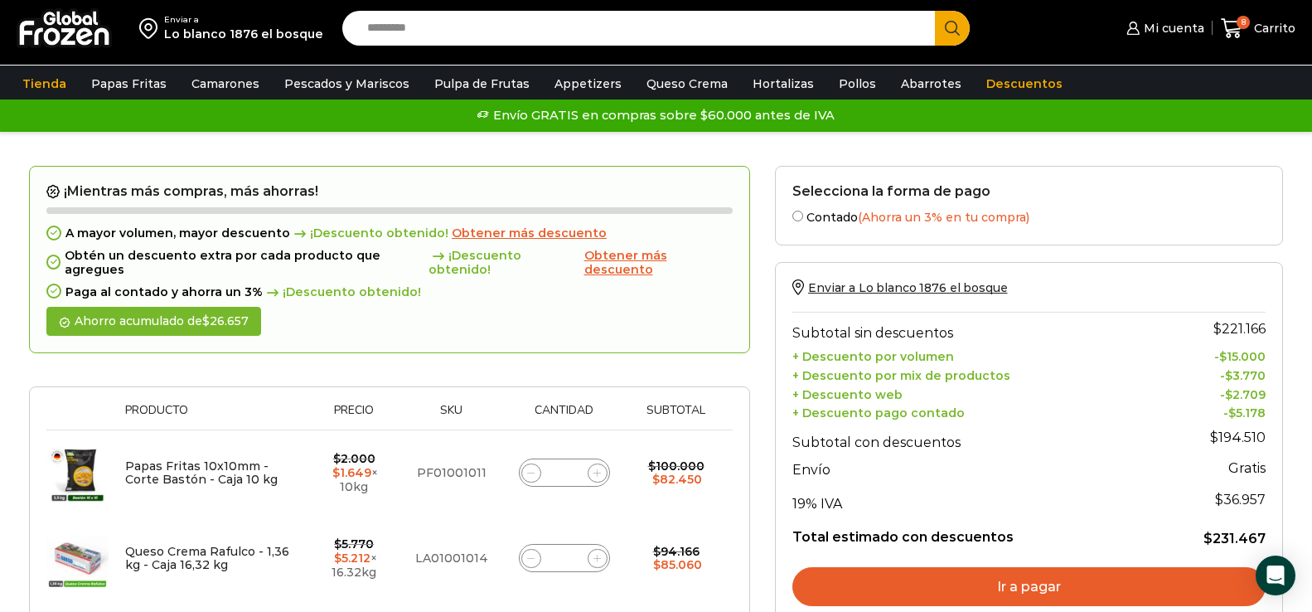
click at [491, 237] on span "Obtener más descuento" at bounding box center [529, 232] width 155 height 15
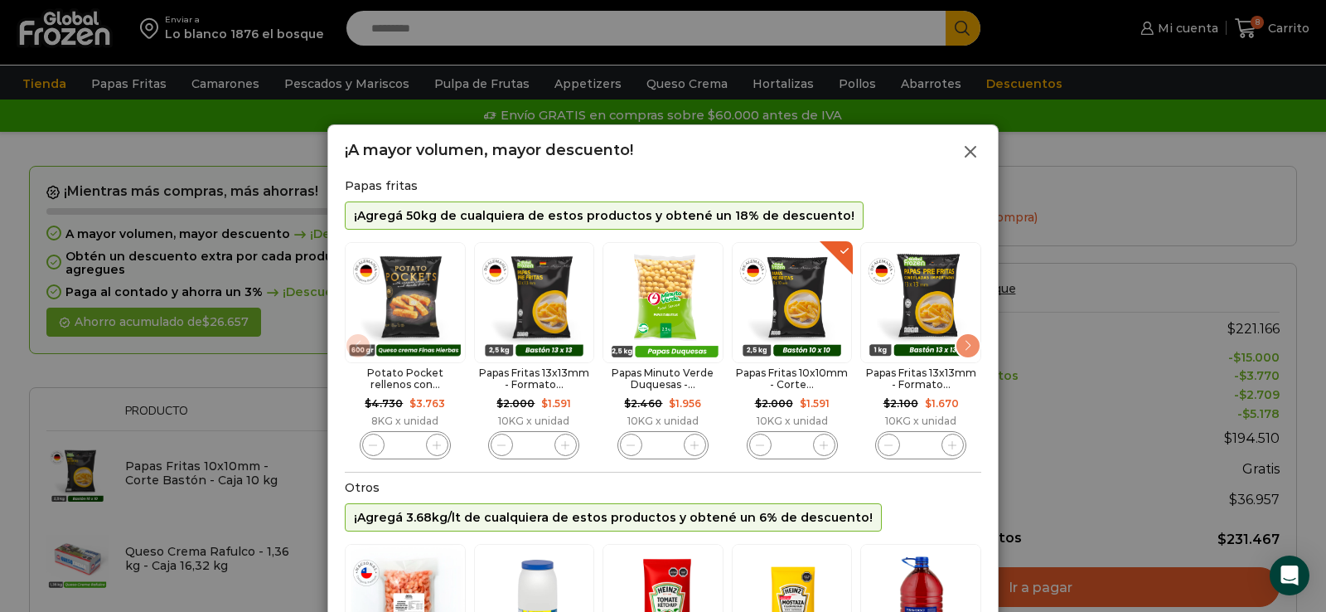
click at [973, 152] on icon at bounding box center [971, 152] width 20 height 20
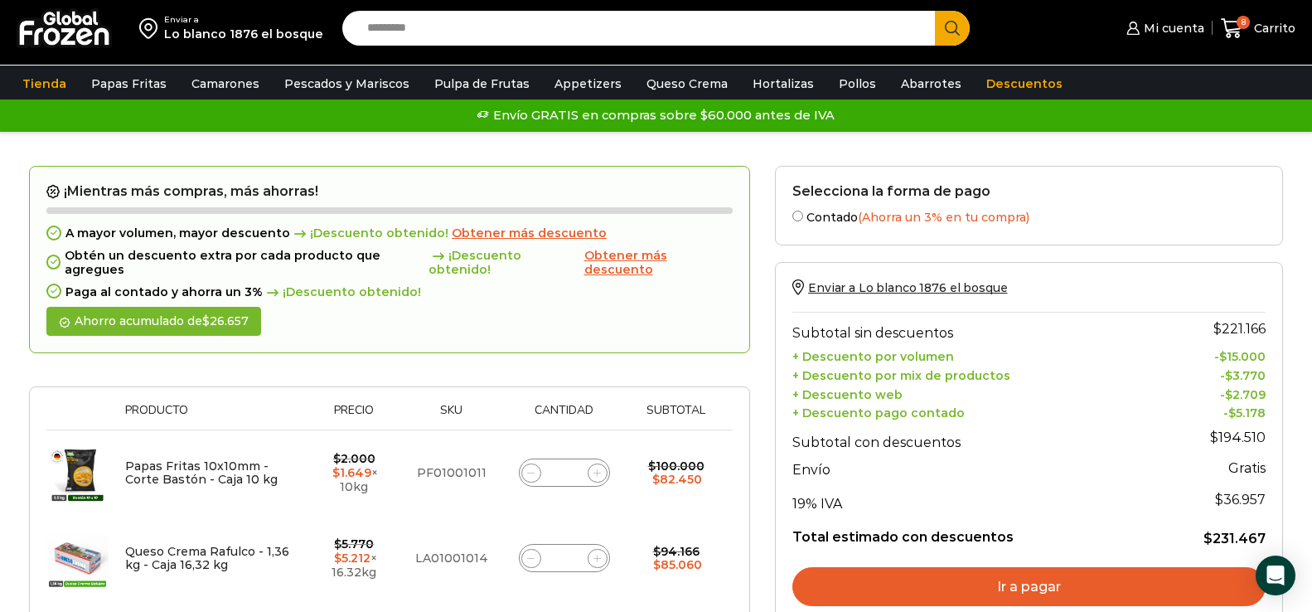
drag, startPoint x: 617, startPoint y: 256, endPoint x: 692, endPoint y: 257, distance: 74.6
click at [617, 256] on span "Obtener más descuento" at bounding box center [625, 262] width 83 height 29
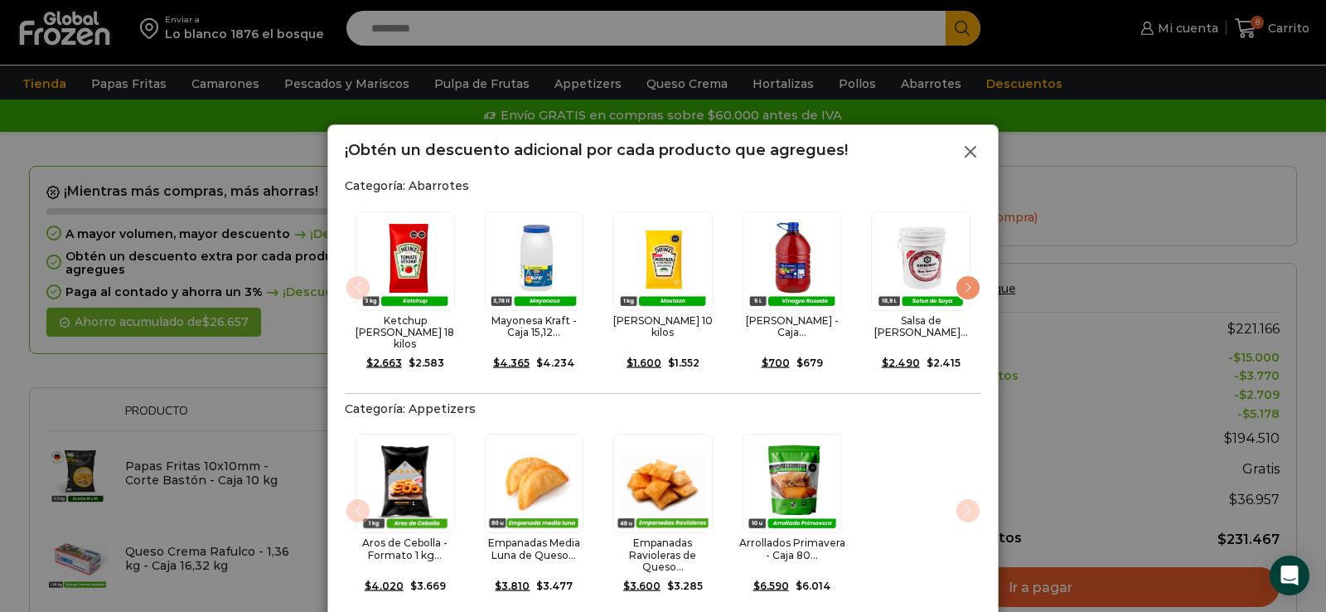
click at [969, 155] on icon at bounding box center [971, 152] width 20 height 20
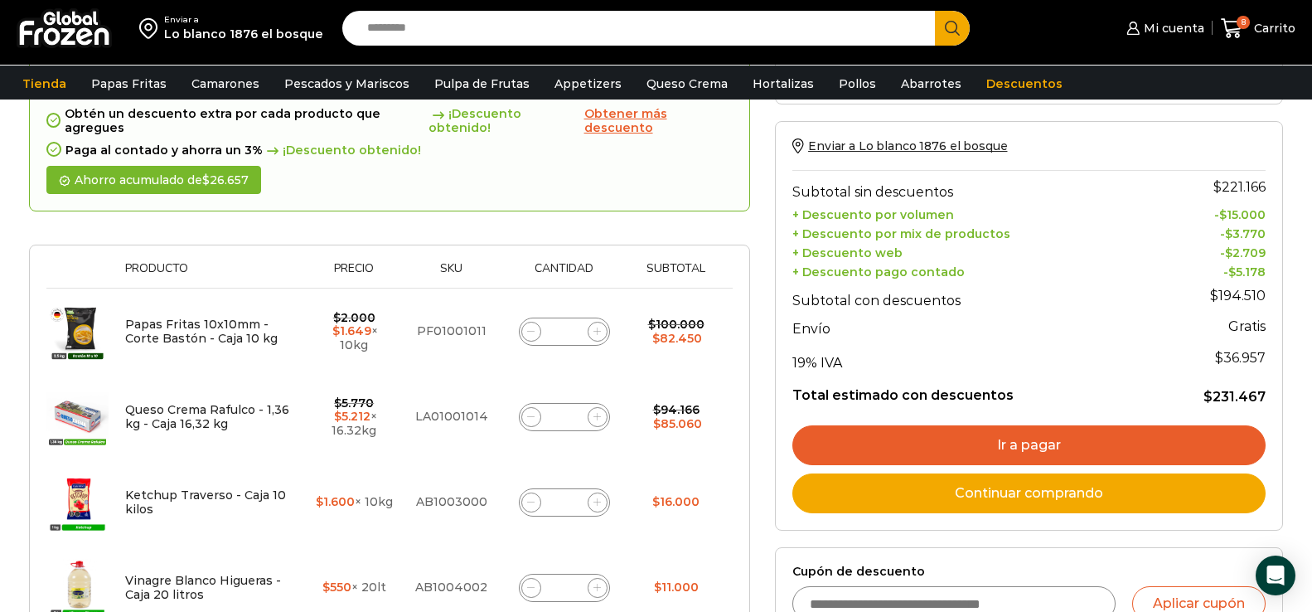
scroll to position [166, 0]
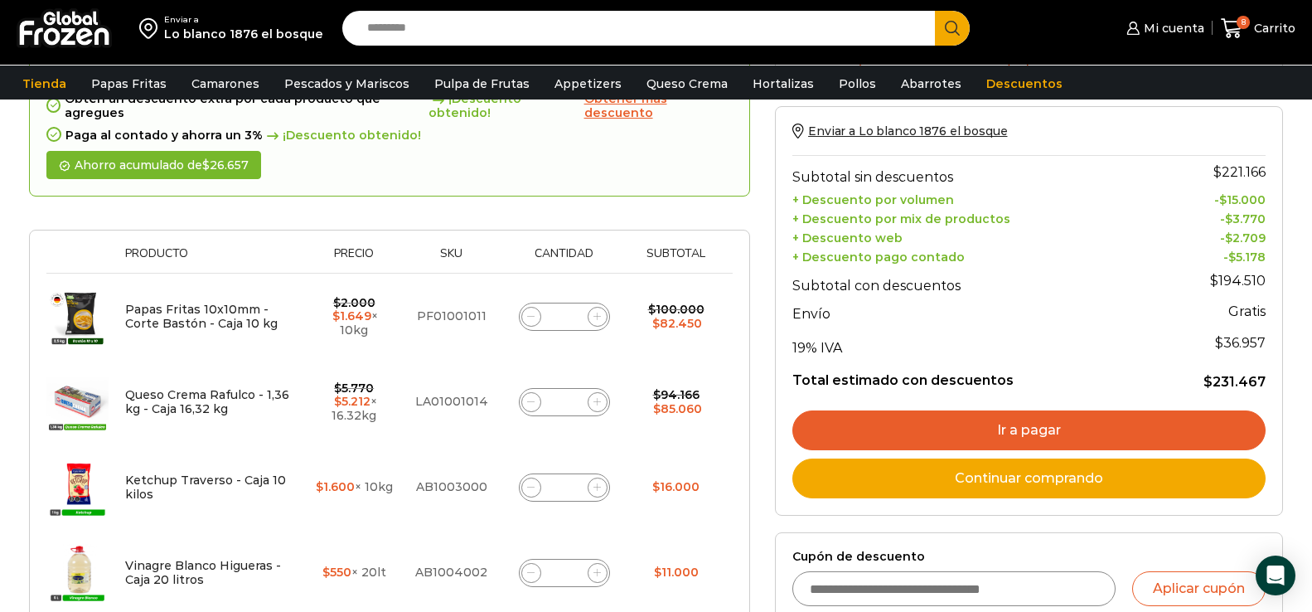
click at [1064, 424] on link "Ir a pagar" at bounding box center [1028, 430] width 473 height 40
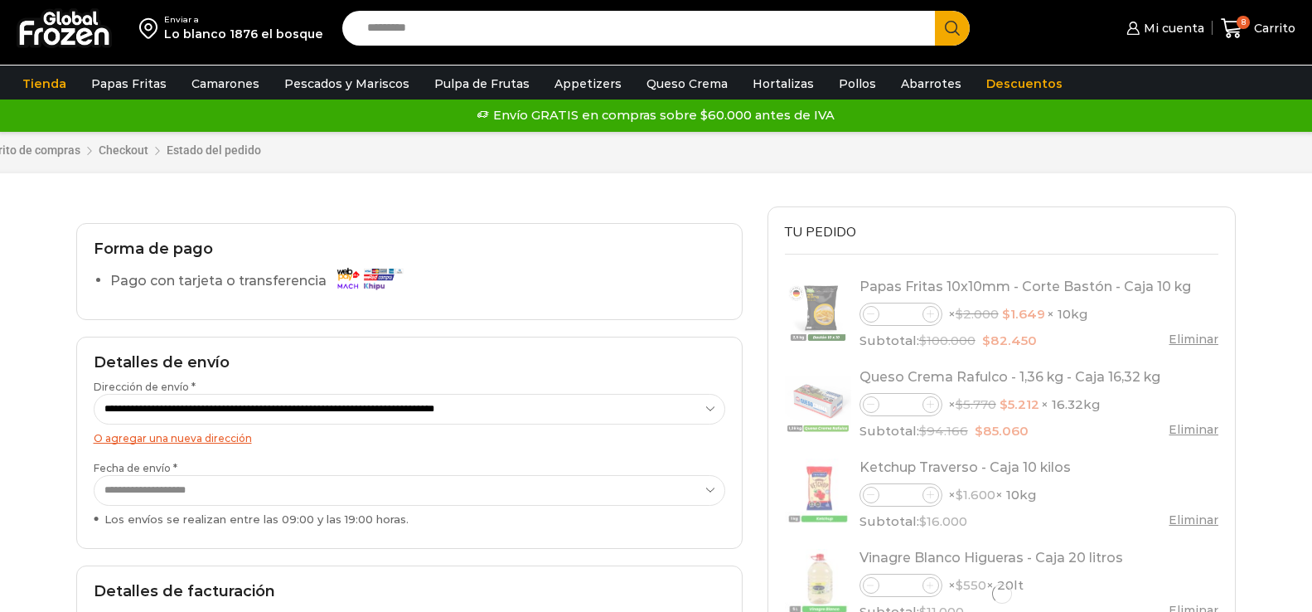
click at [351, 406] on select "**********" at bounding box center [410, 409] width 632 height 31
click at [94, 395] on select "**********" at bounding box center [410, 409] width 632 height 31
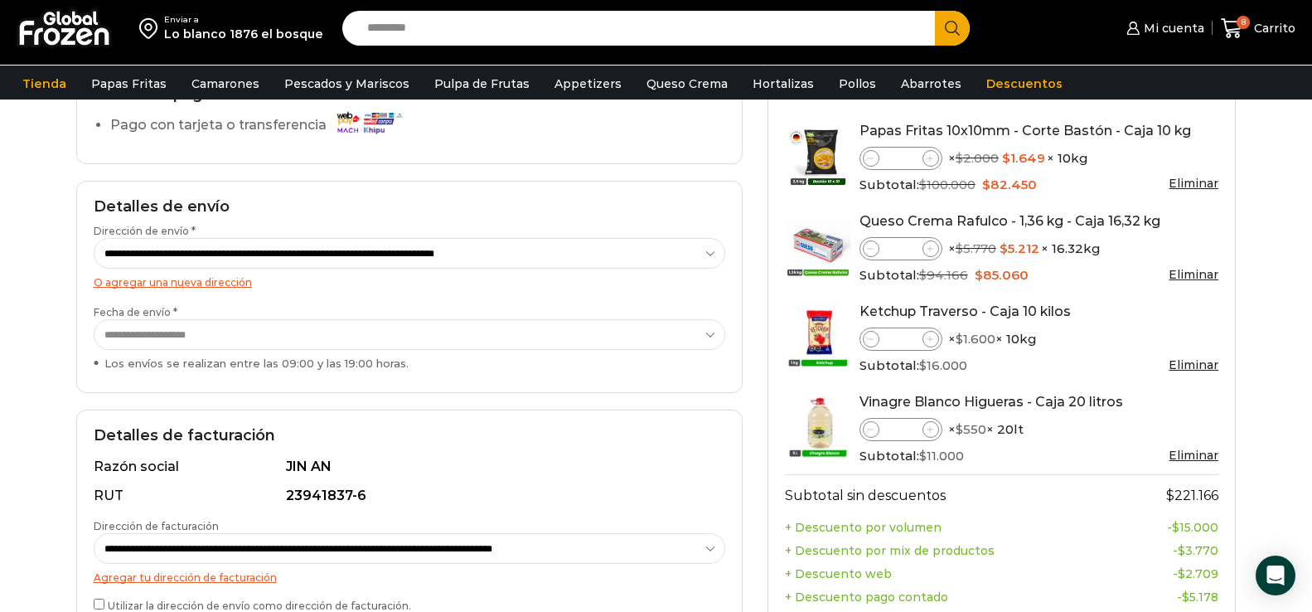
scroll to position [166, 0]
click at [399, 339] on select "**********" at bounding box center [410, 333] width 632 height 31
click at [94, 318] on select "**********" at bounding box center [410, 333] width 632 height 31
click at [61, 403] on div "Enviar a Lo blanco 1876 el bosque Search input Search Mi cuenta" at bounding box center [656, 441] width 1312 height 1214
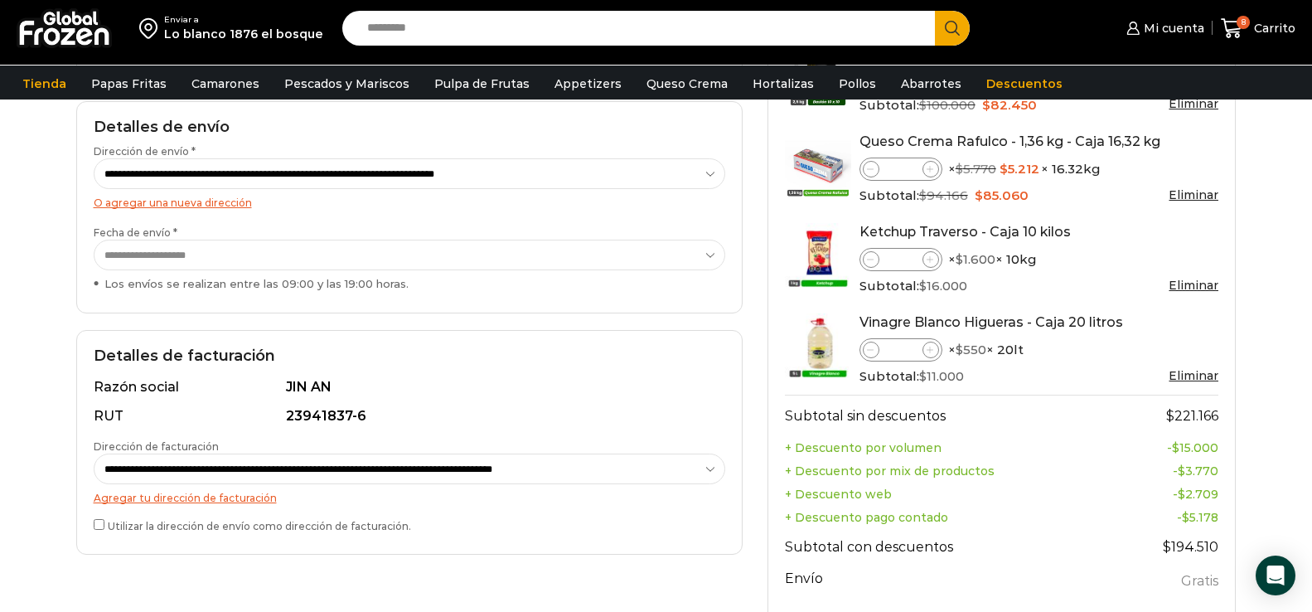
scroll to position [249, 0]
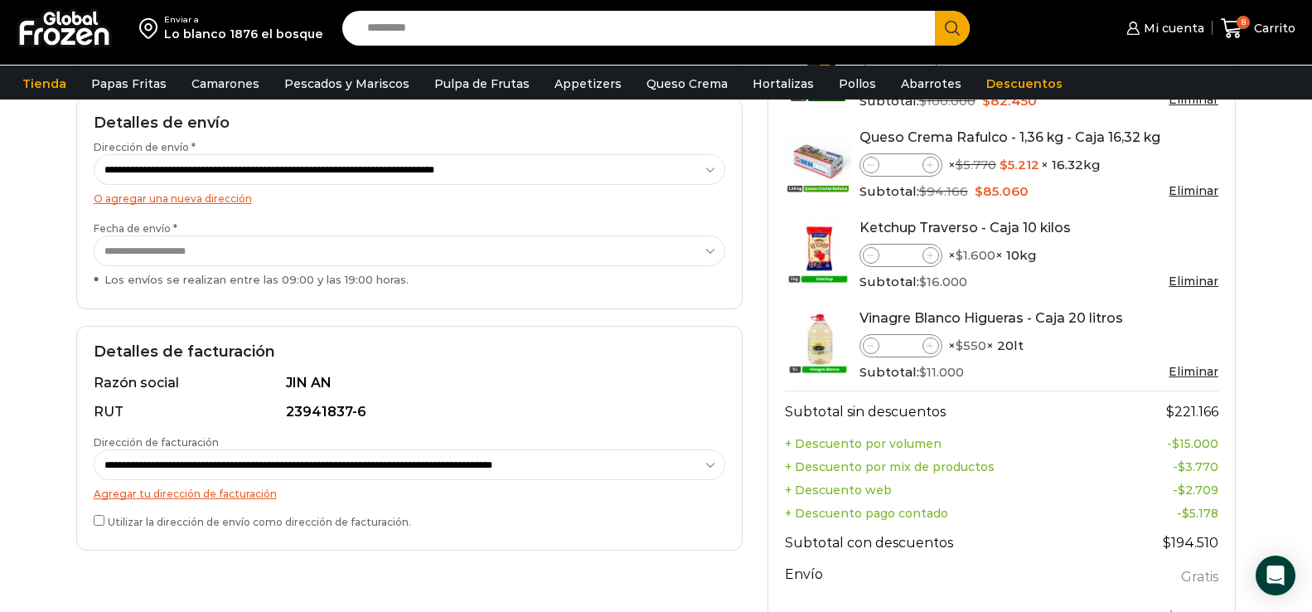
click at [356, 470] on select "**********" at bounding box center [410, 464] width 632 height 31
click at [94, 449] on select "**********" at bounding box center [410, 464] width 632 height 31
click at [334, 463] on select "**********" at bounding box center [410, 464] width 632 height 31
click at [94, 449] on select "**********" at bounding box center [410, 464] width 632 height 31
click at [506, 574] on div "**********" at bounding box center [409, 429] width 691 height 923
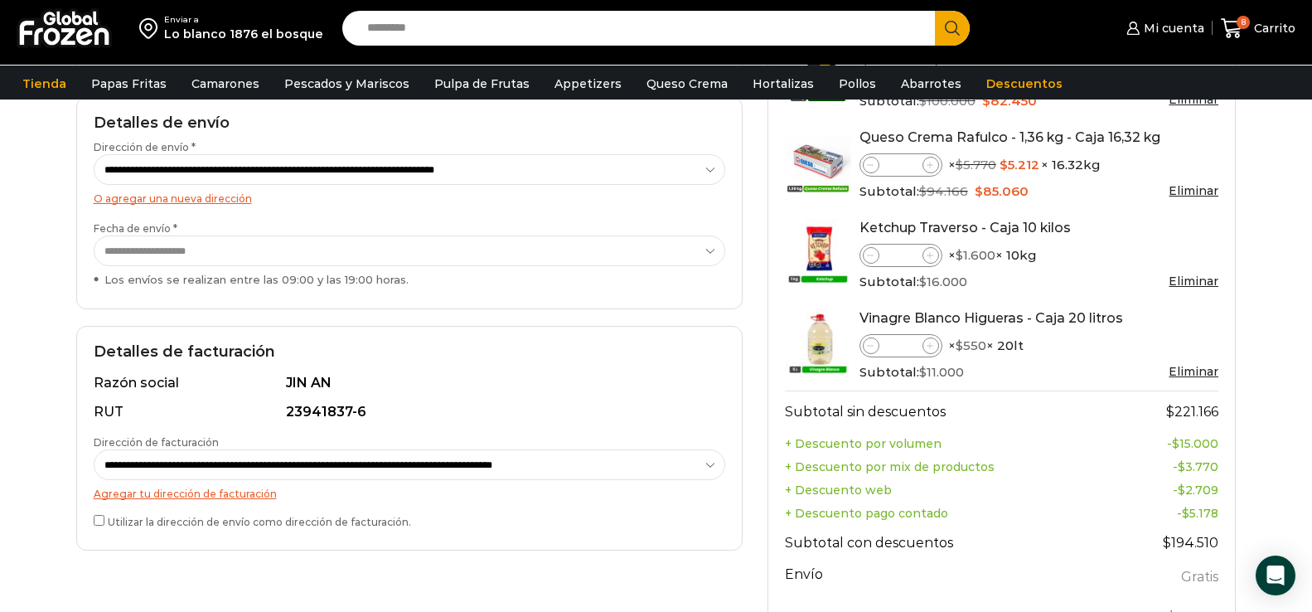
click at [493, 467] on select "**********" at bounding box center [410, 464] width 632 height 31
select select "*"
click at [94, 449] on select "**********" at bounding box center [410, 464] width 632 height 31
click at [530, 569] on div "**********" at bounding box center [409, 429] width 691 height 923
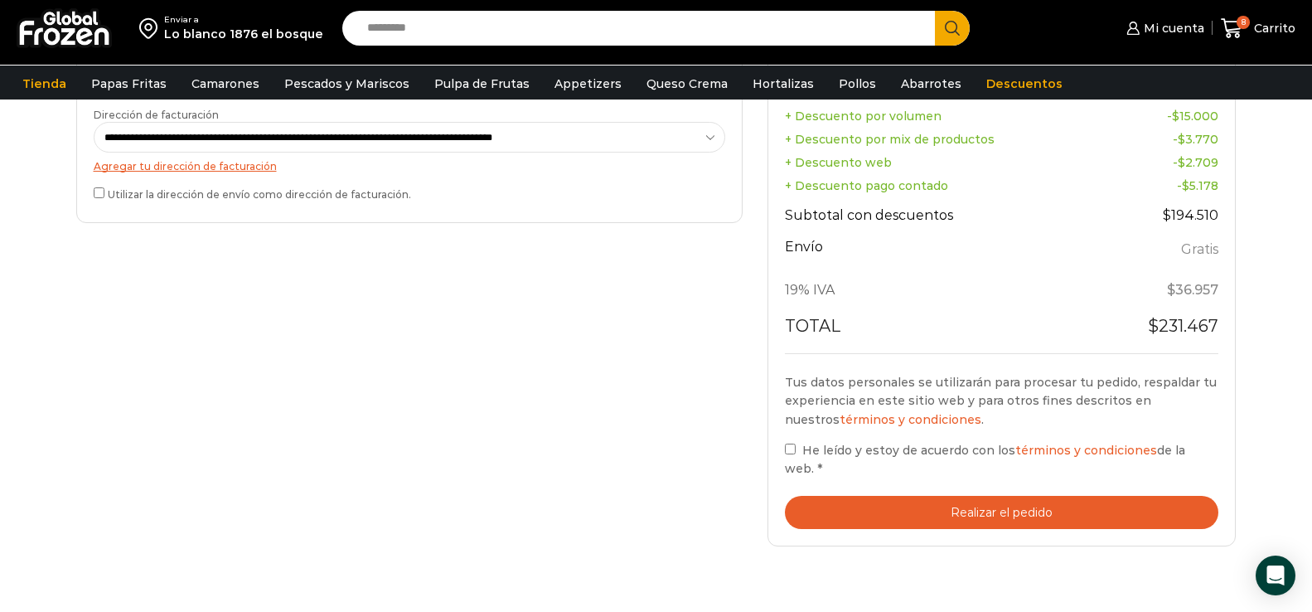
scroll to position [580, 0]
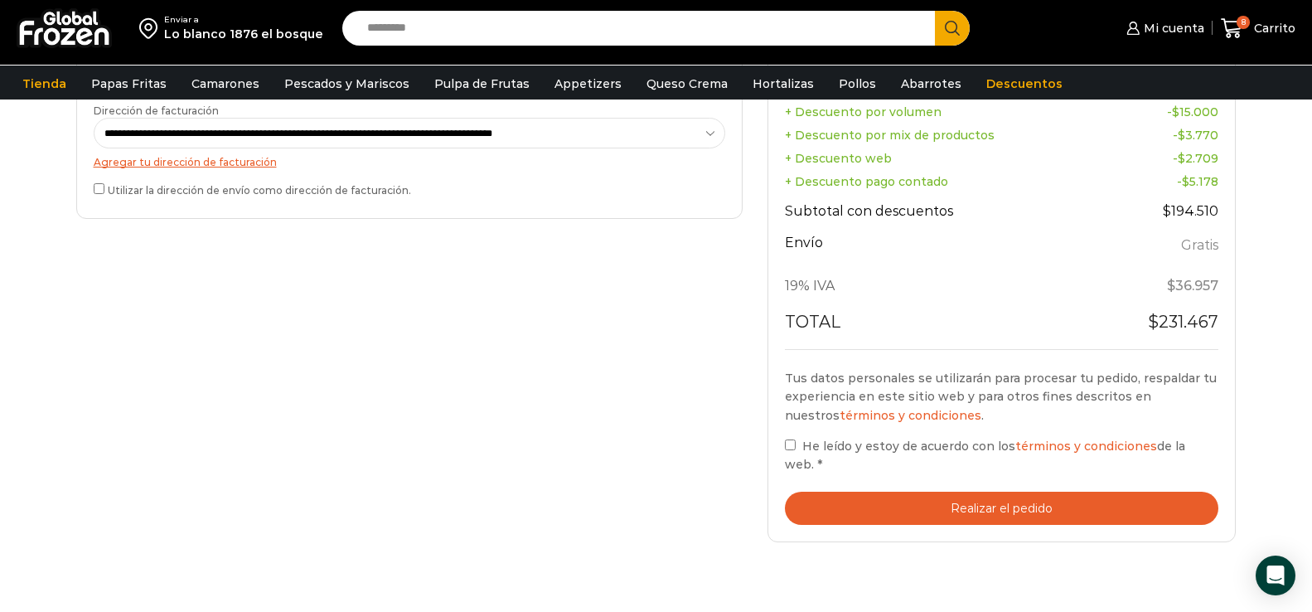
click at [935, 505] on button "Realizar el pedido" at bounding box center [1002, 508] width 434 height 34
